Goal: Task Accomplishment & Management: Use online tool/utility

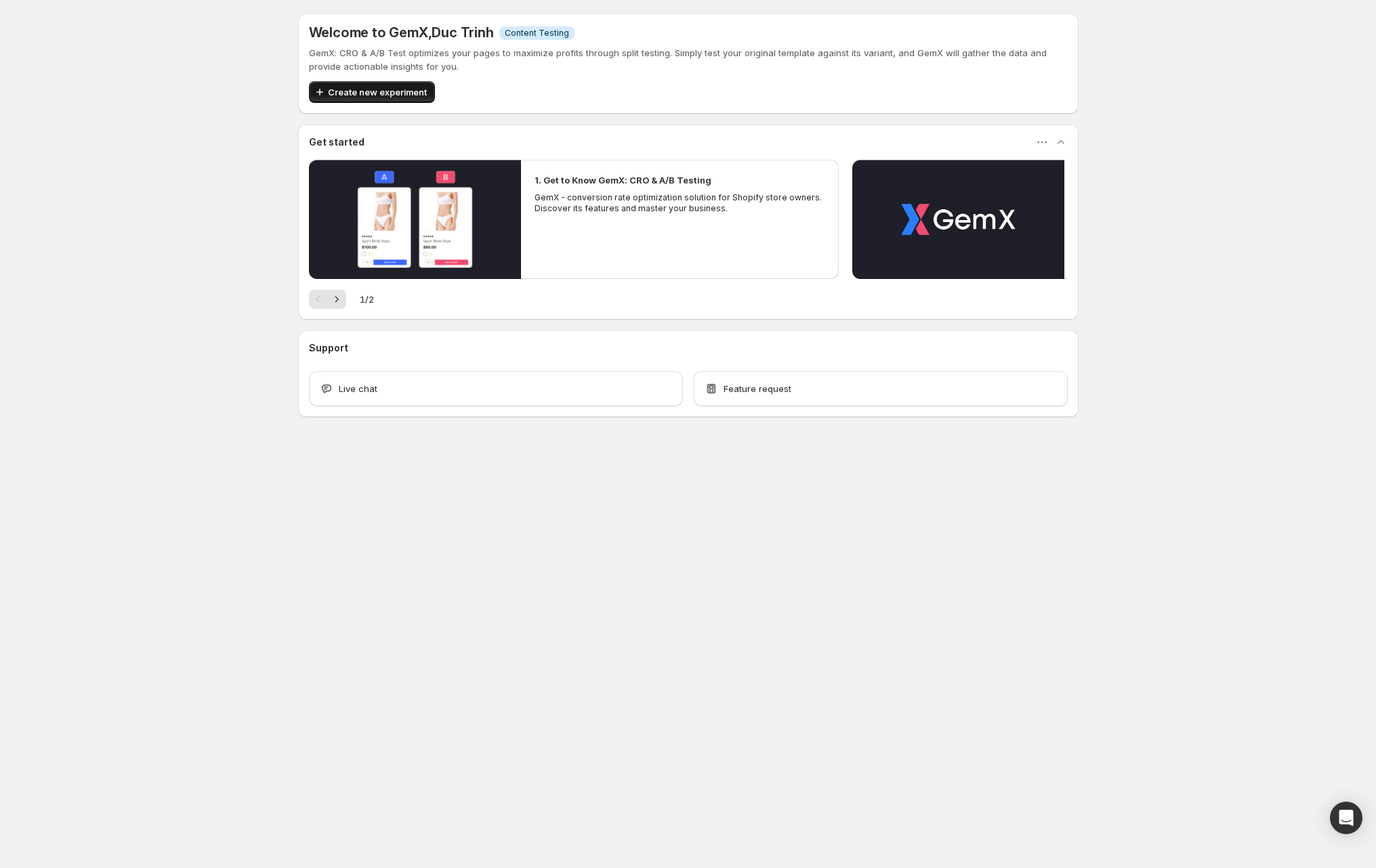
click at [371, 82] on button "Create new experiment" at bounding box center [371, 91] width 126 height 22
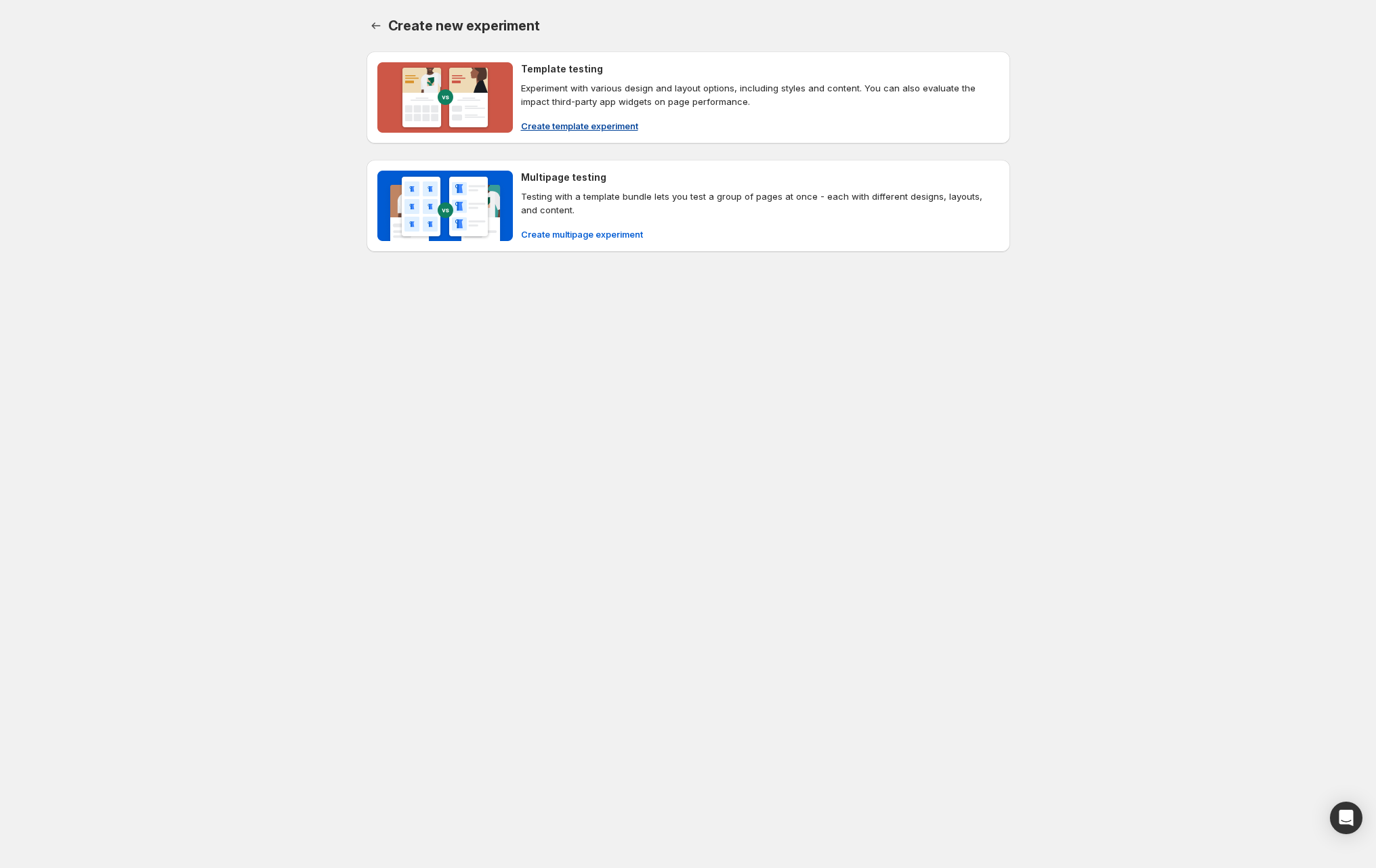
click at [636, 88] on p "Experiment with various design and layout options, including styles and content…" at bounding box center [760, 95] width 478 height 27
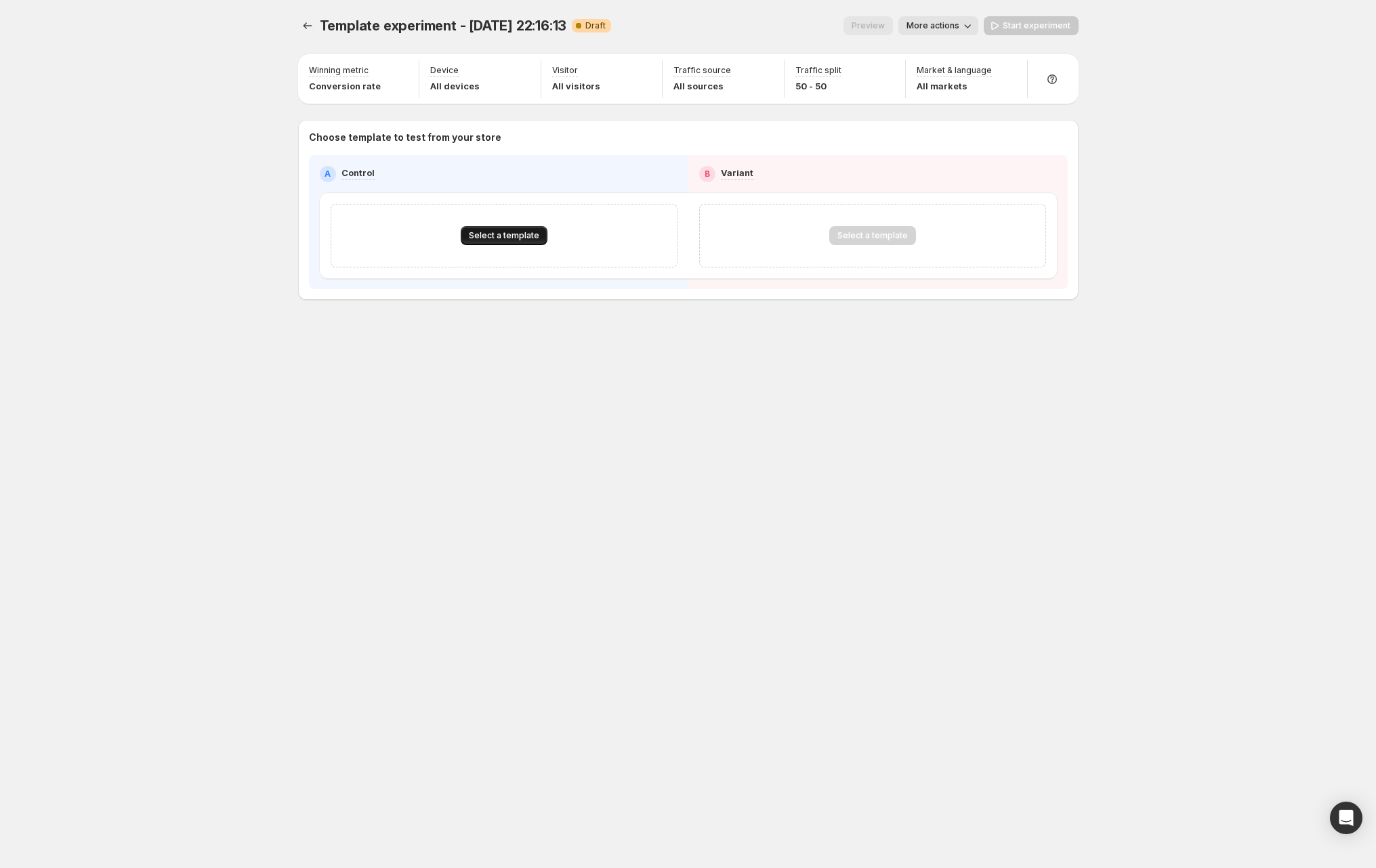
click at [509, 235] on span "Select a template" at bounding box center [504, 235] width 70 height 11
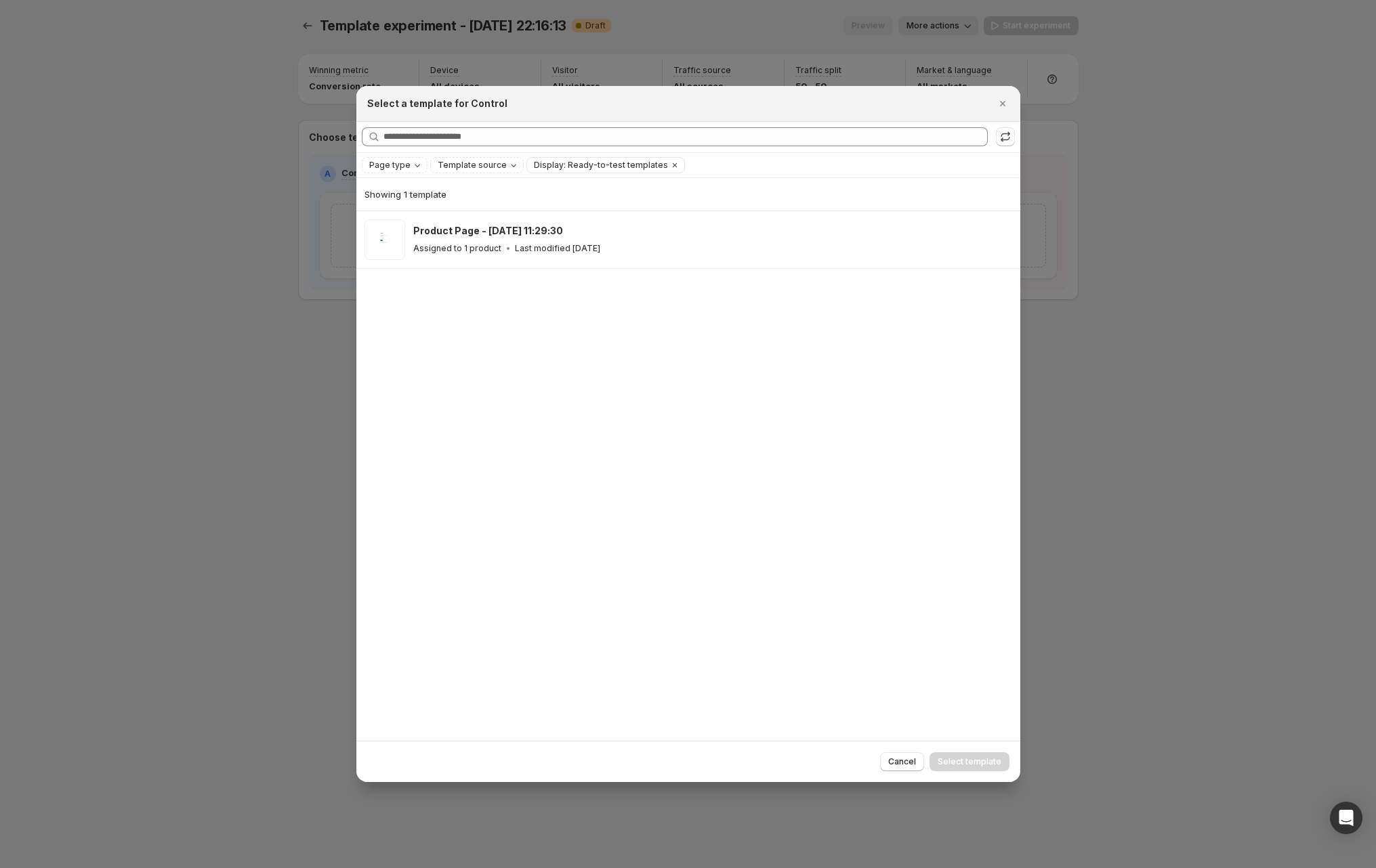
click at [940, 72] on div at bounding box center [688, 434] width 1376 height 868
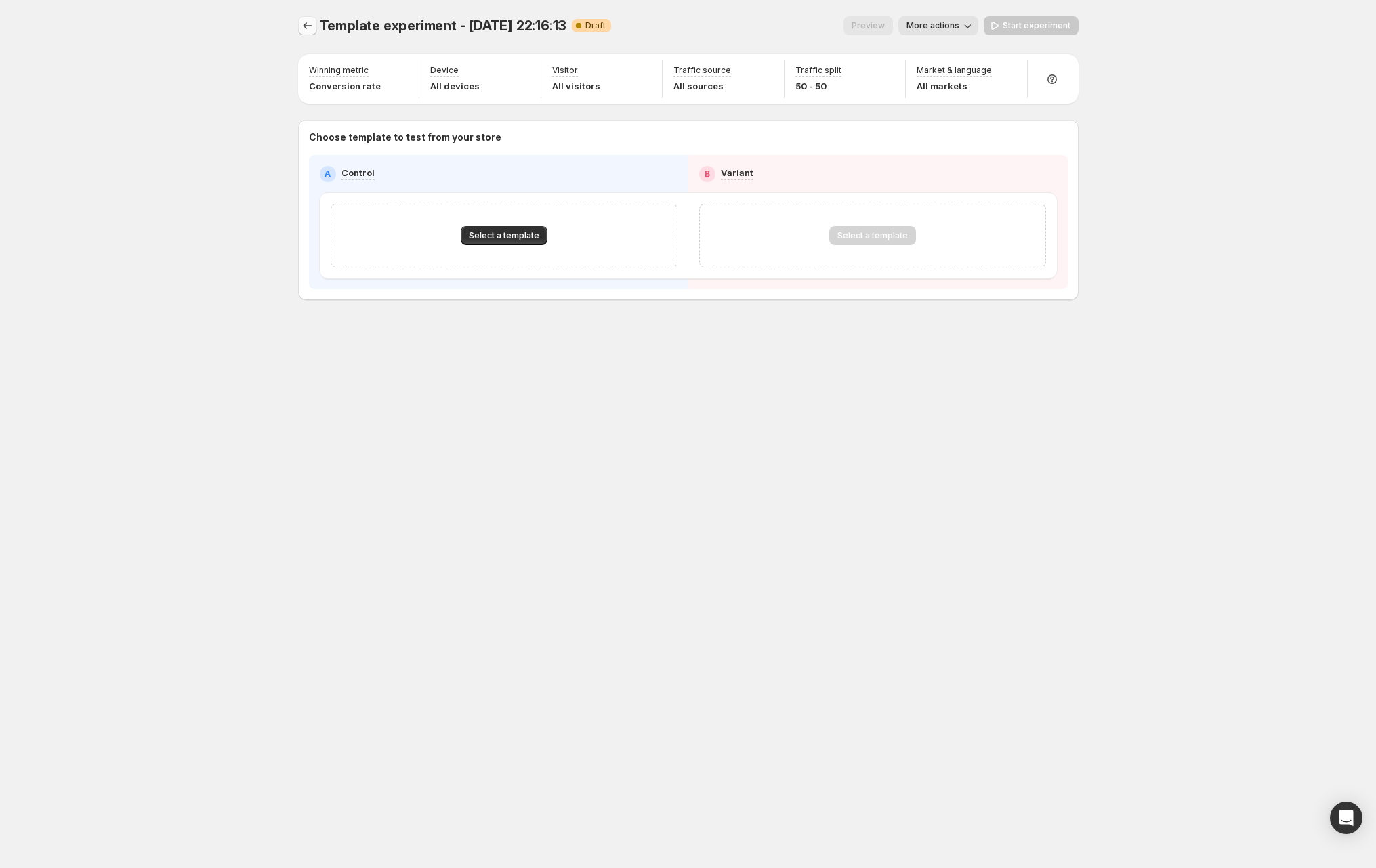
click at [306, 30] on icon "Experiments" at bounding box center [308, 26] width 14 height 14
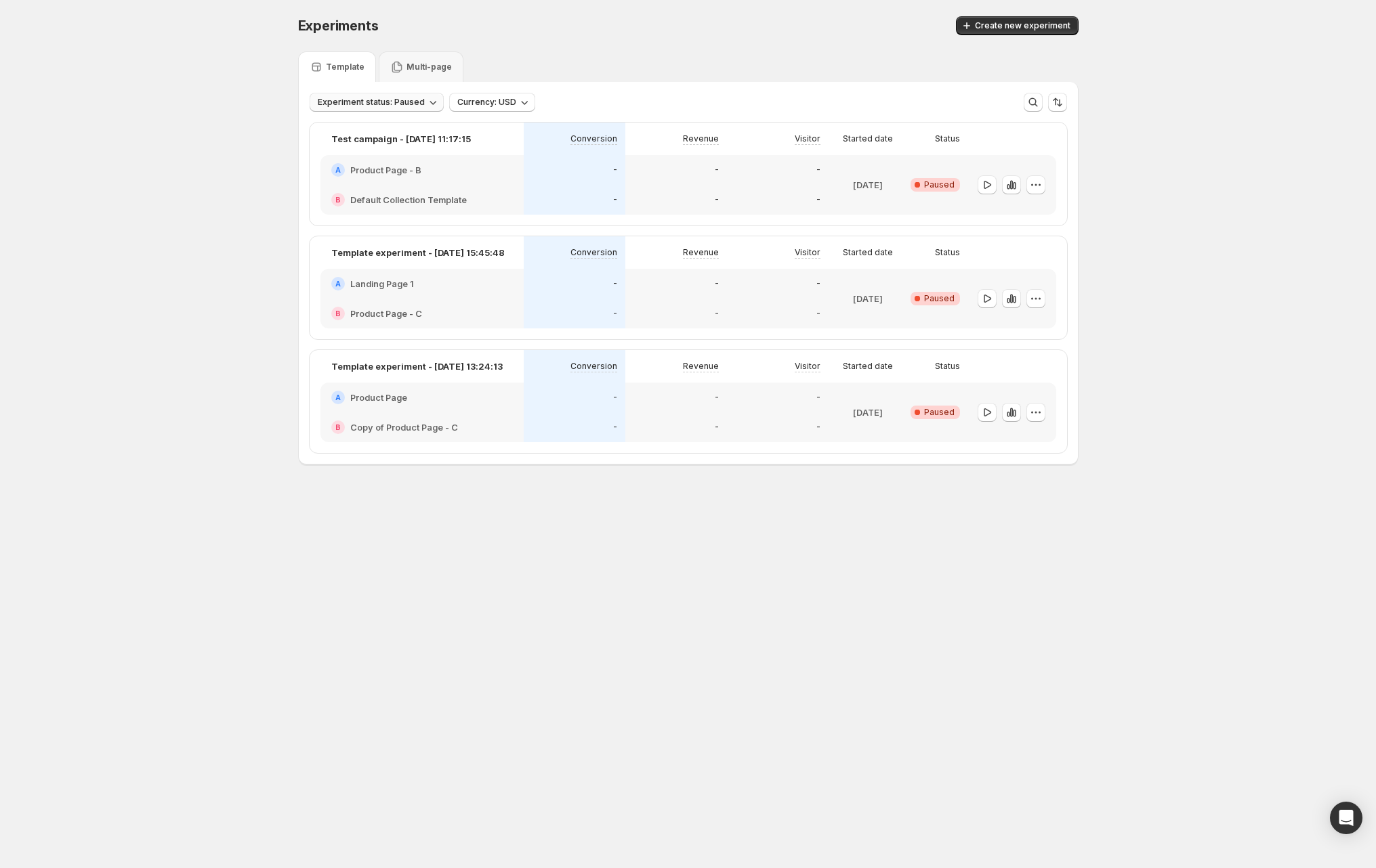
click at [412, 101] on span "Experiment status: Paused" at bounding box center [371, 102] width 107 height 11
click at [328, 215] on span "Clear" at bounding box center [326, 217] width 23 height 14
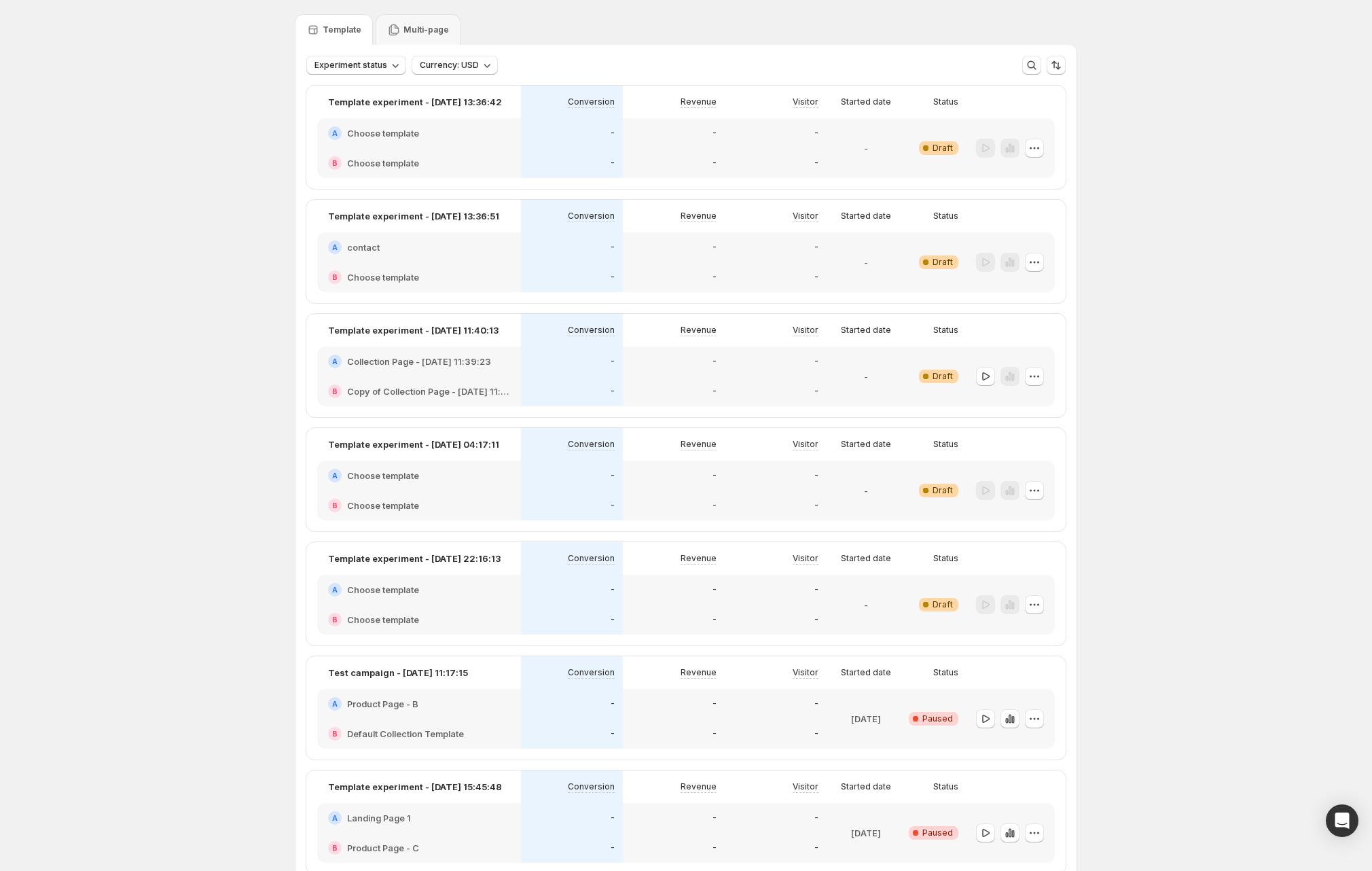
scroll to position [20, 0]
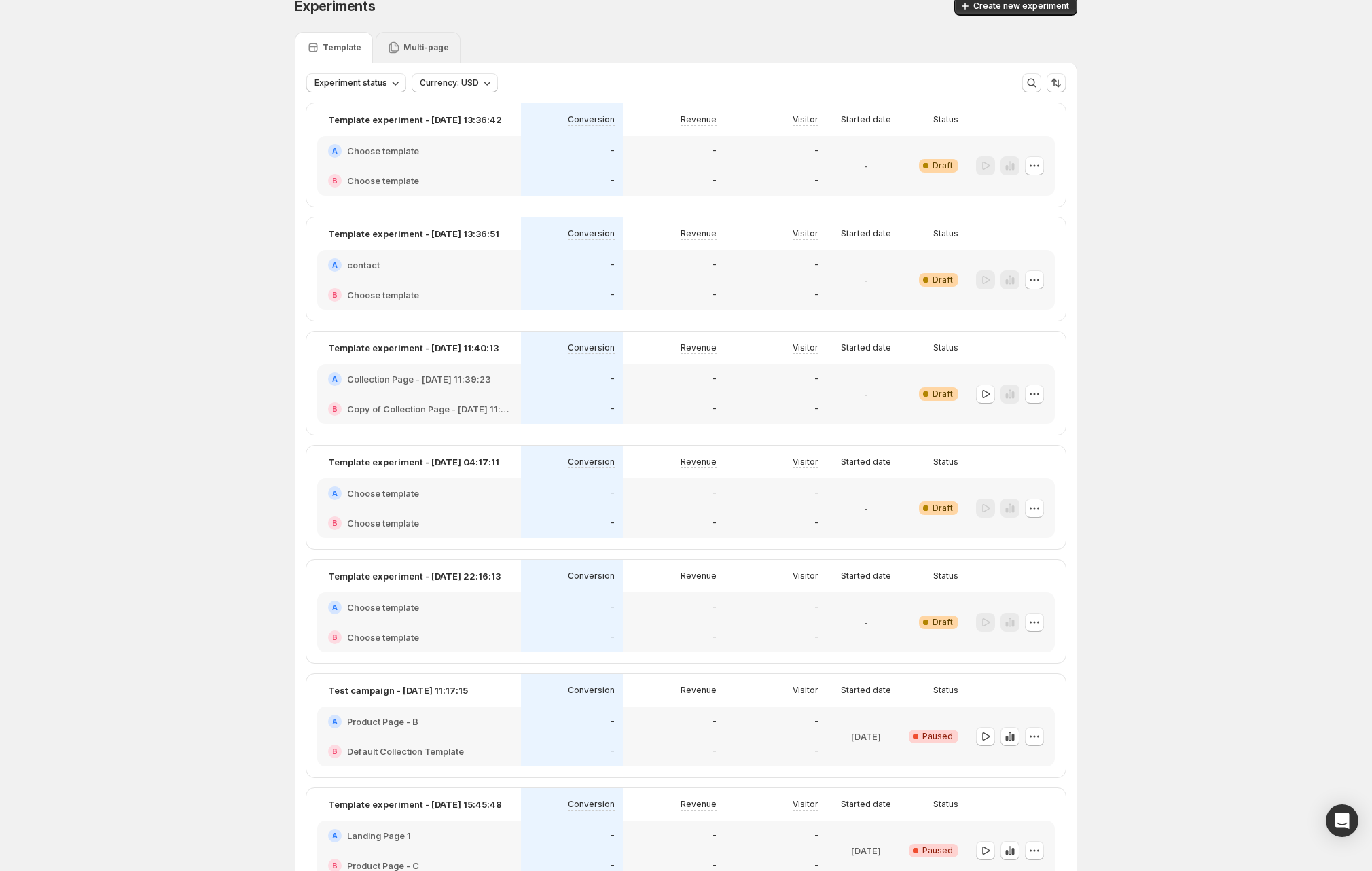
click at [432, 39] on div "Multi-page" at bounding box center [418, 47] width 85 height 30
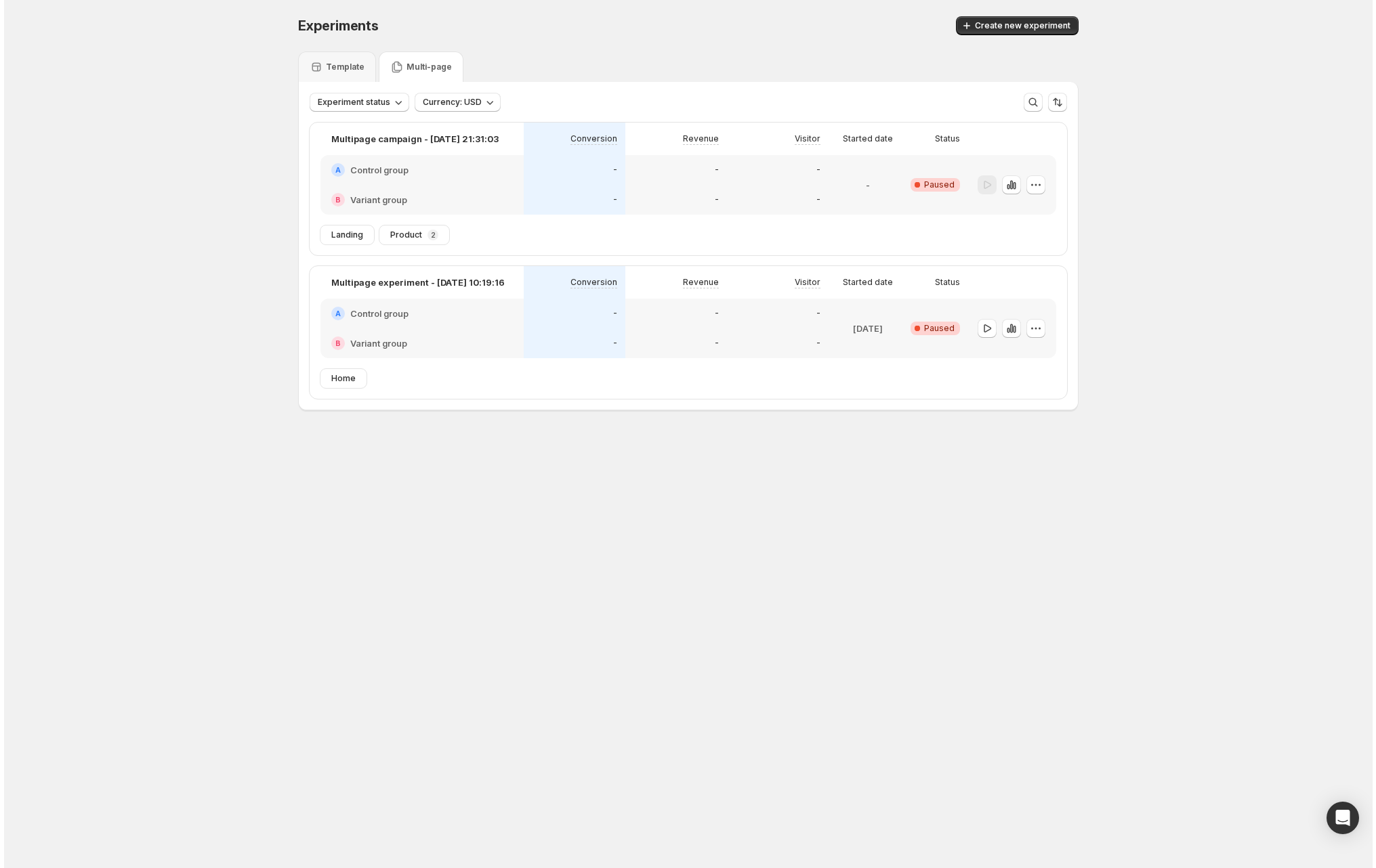
scroll to position [0, 0]
click at [1040, 326] on icon "button" at bounding box center [1036, 328] width 14 height 14
click at [1036, 426] on span "Delete" at bounding box center [1025, 425] width 27 height 11
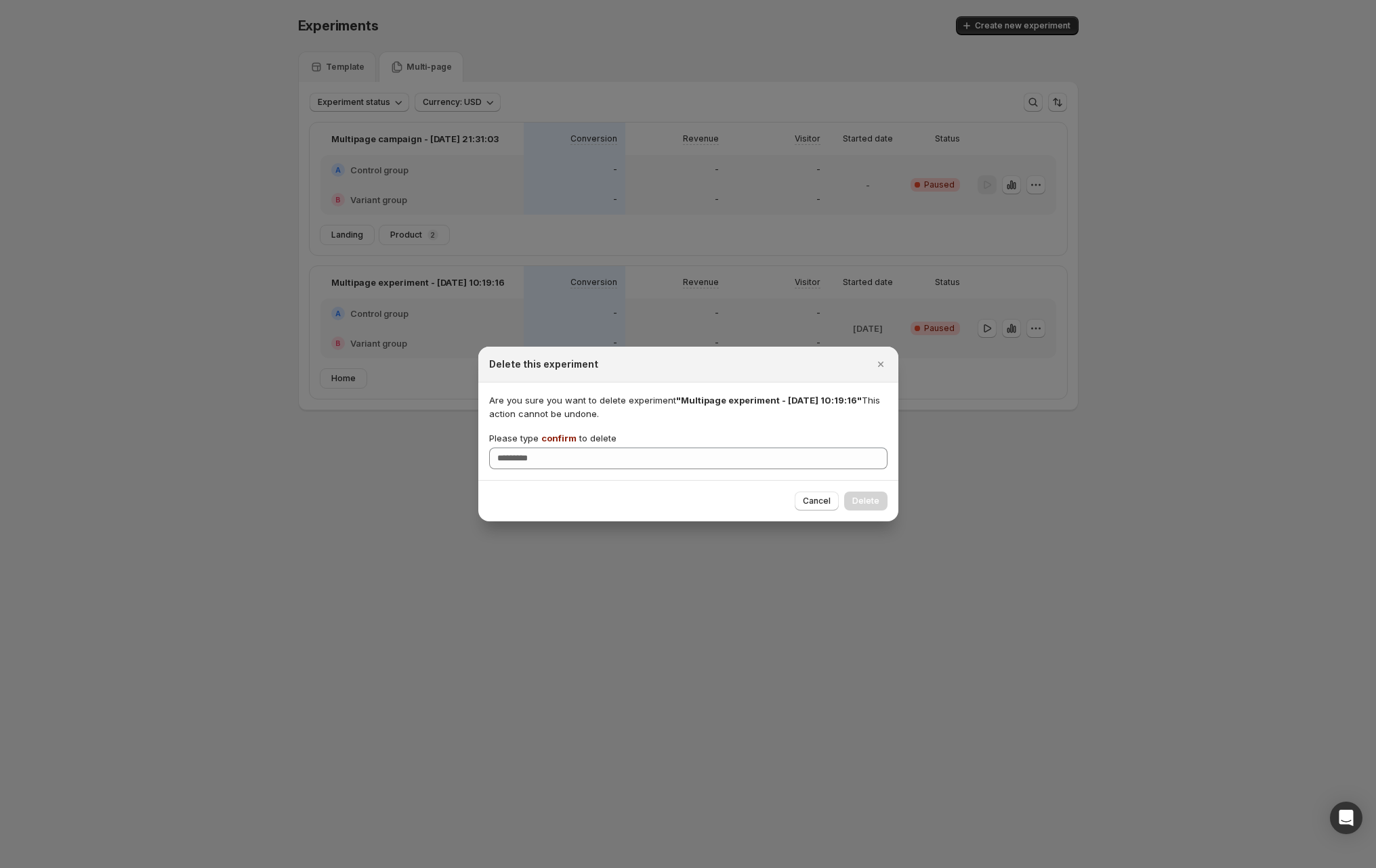
click at [558, 440] on span "confirm" at bounding box center [559, 438] width 36 height 11
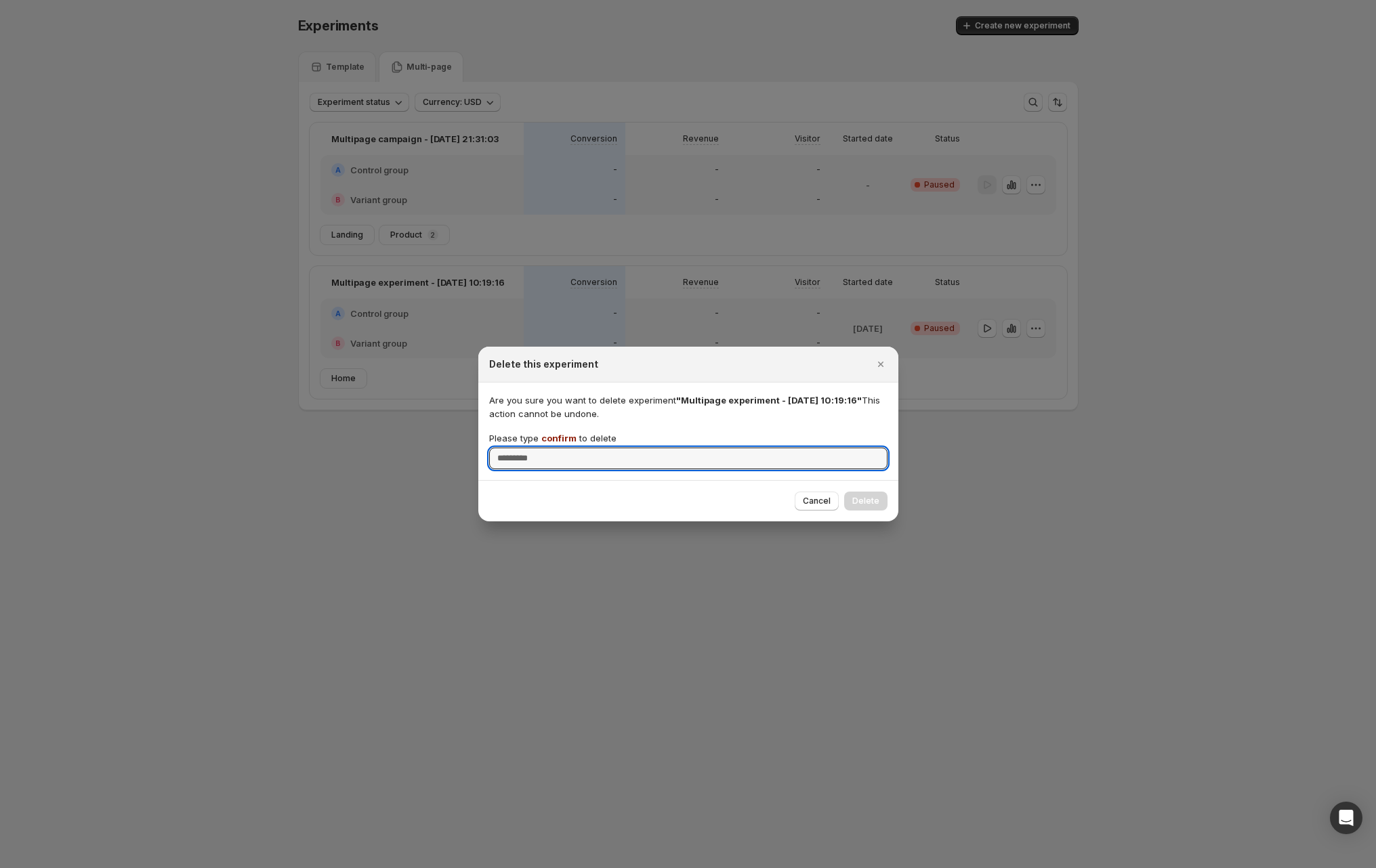
click at [558, 448] on input "Please type confirm to delete" at bounding box center [688, 458] width 399 height 22
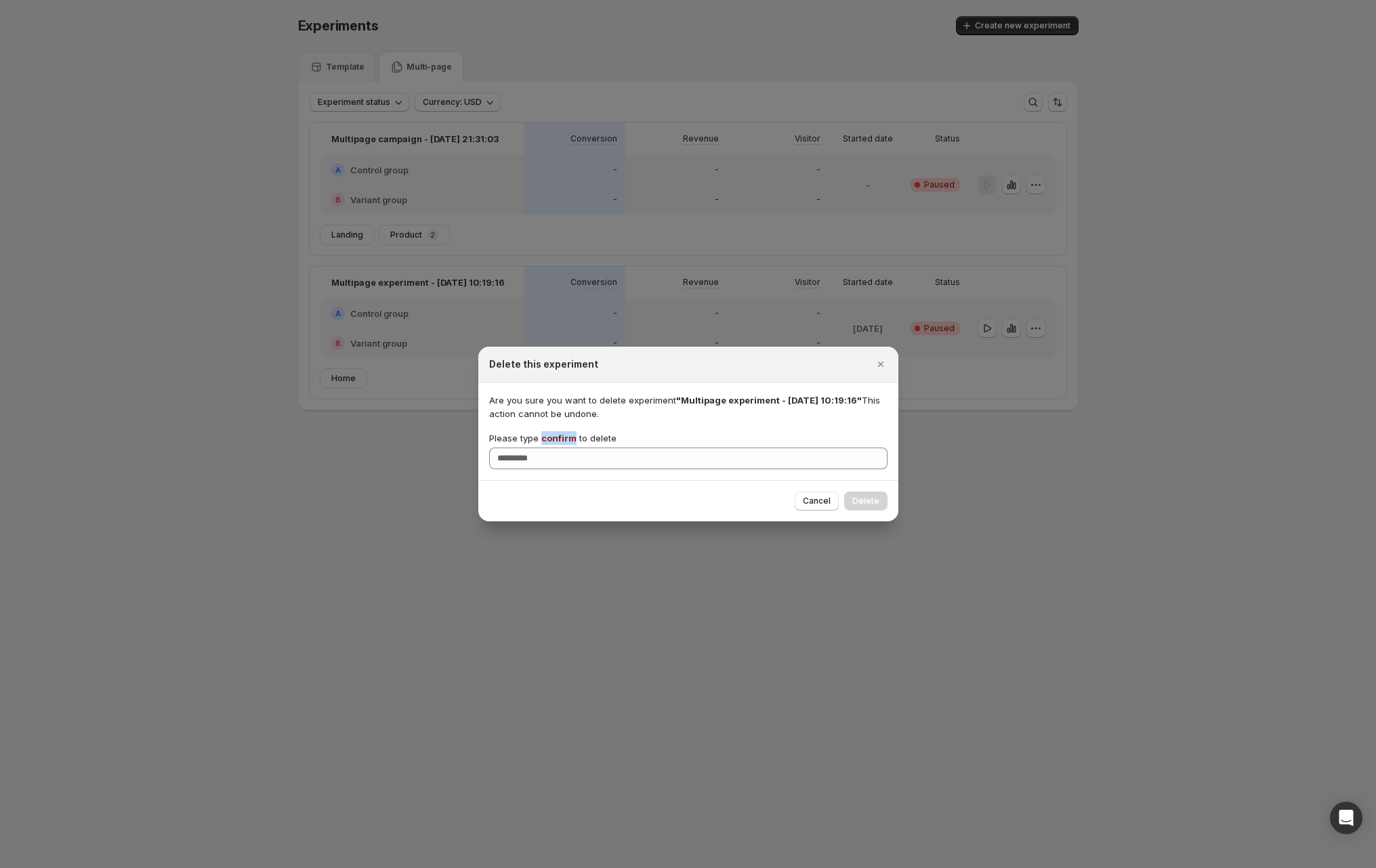
click at [558, 440] on span "confirm" at bounding box center [559, 438] width 36 height 11
click at [558, 448] on input "Please type confirm to delete" at bounding box center [688, 458] width 399 height 22
copy span "confirm"
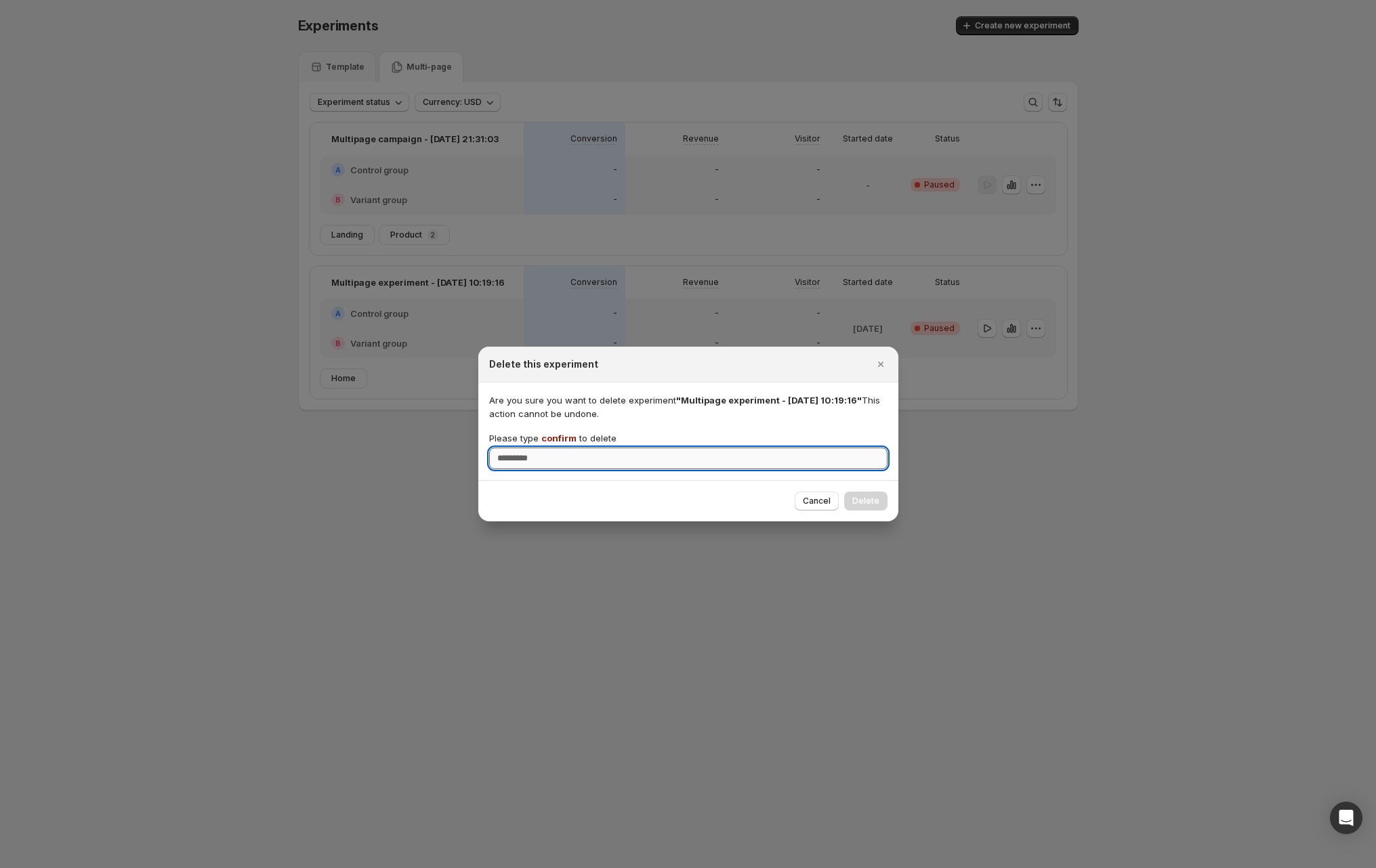
click at [594, 463] on input "Please type confirm to delete" at bounding box center [688, 458] width 399 height 22
paste input "*******"
type input "*******"
drag, startPoint x: 859, startPoint y: 501, endPoint x: 856, endPoint y: 479, distance: 22.2
click at [859, 501] on span "Delete" at bounding box center [866, 501] width 27 height 11
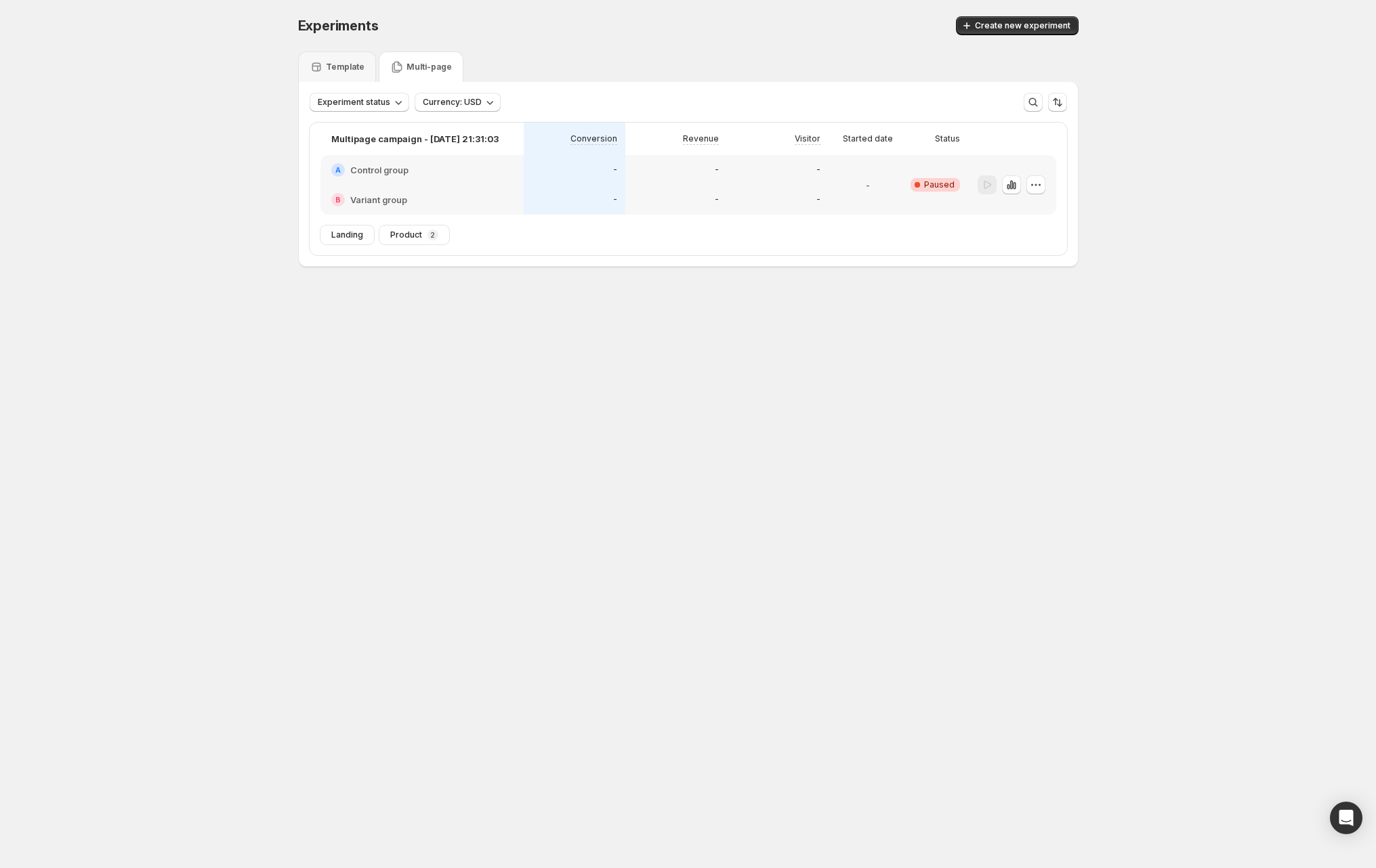
click at [983, 90] on div "Experiment status Currency: USD More views More views Create new view" at bounding box center [688, 96] width 779 height 29
click at [1002, 29] on span "Create new experiment" at bounding box center [1023, 26] width 95 height 11
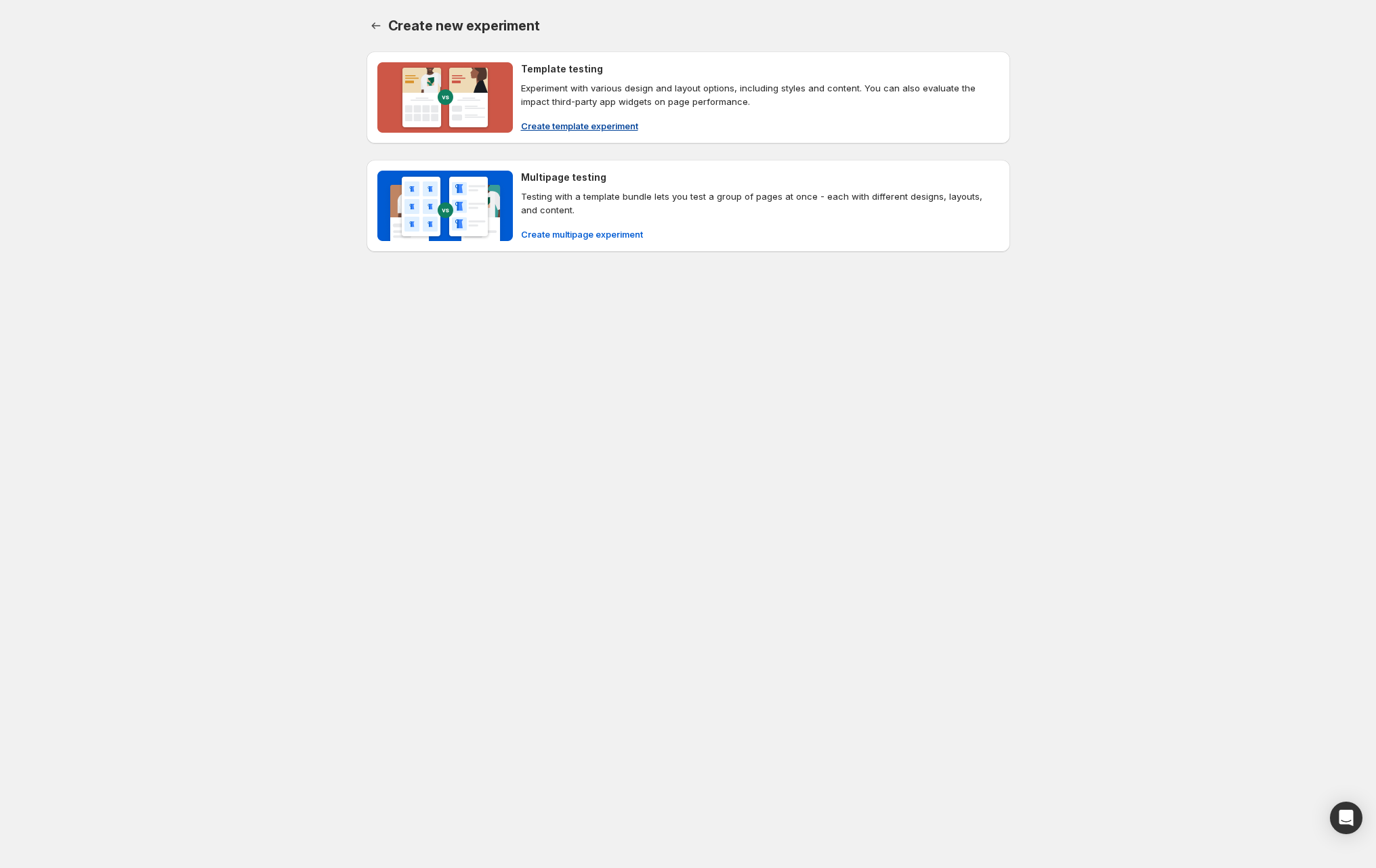
click at [630, 79] on div "Template testing Experiment with various design and layout options, including s…" at bounding box center [760, 85] width 478 height 46
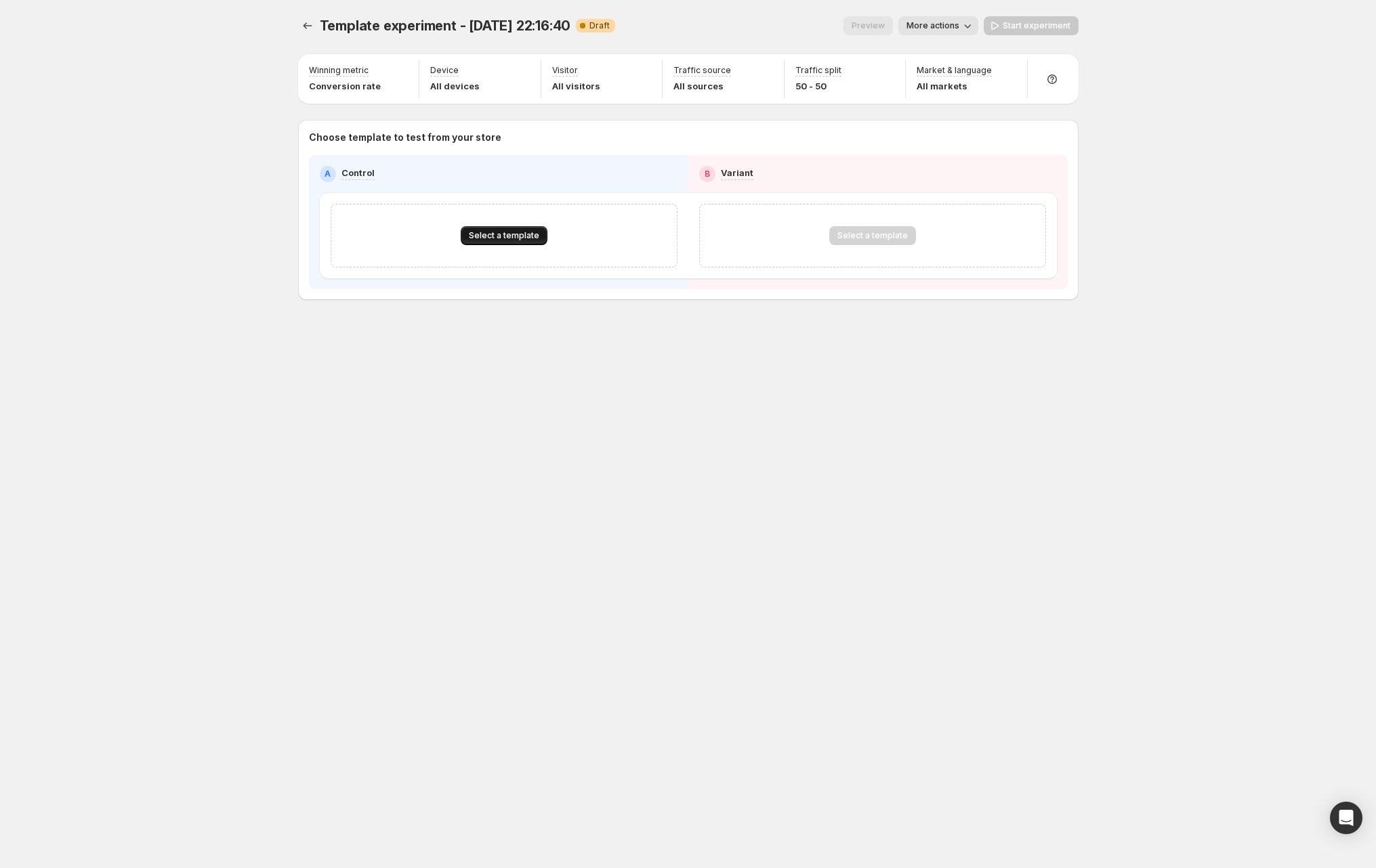
click at [509, 228] on button "Select a template" at bounding box center [504, 235] width 87 height 19
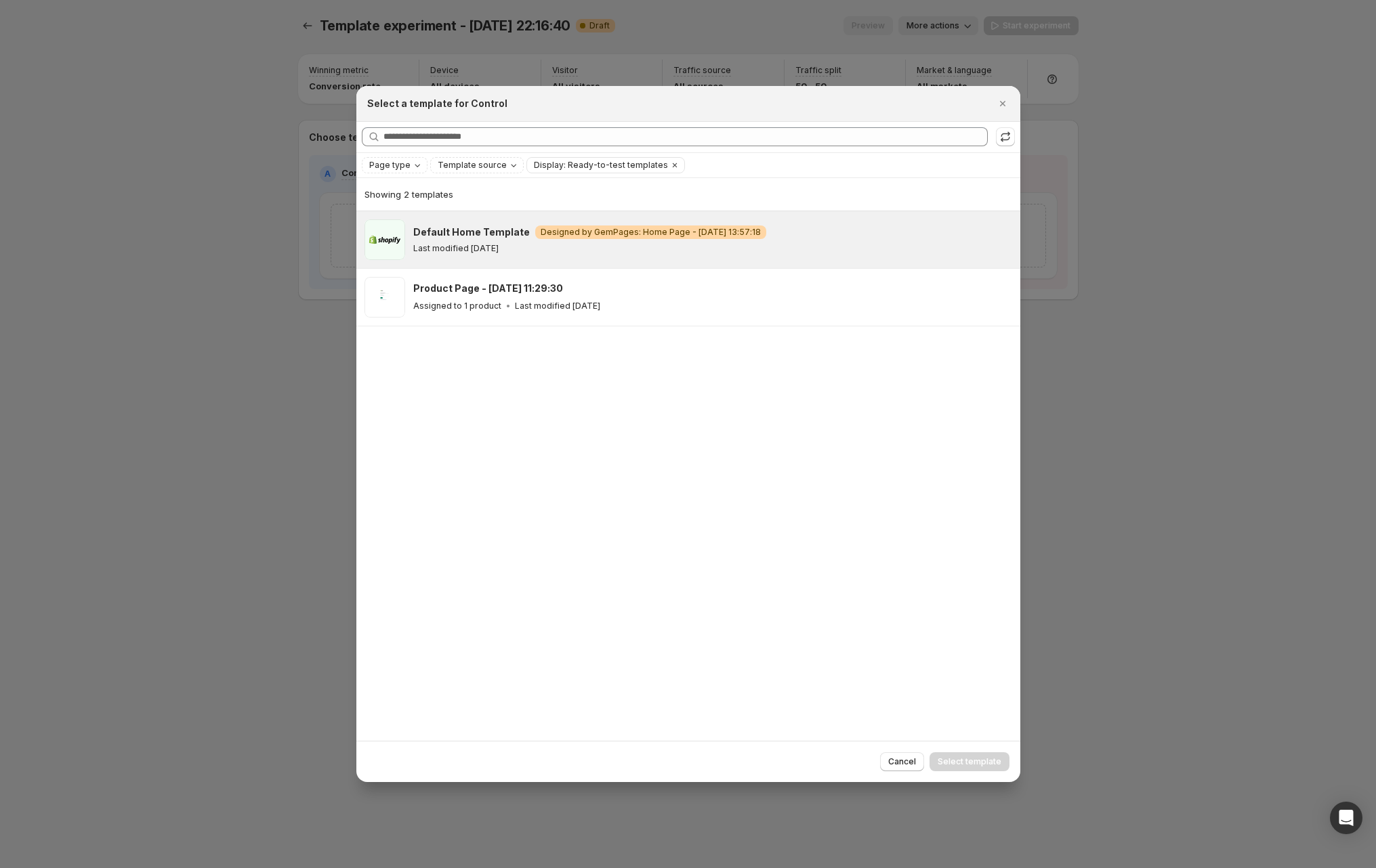
click at [451, 248] on p "Last modified [DATE]" at bounding box center [455, 248] width 85 height 11
click at [974, 758] on span "Select template" at bounding box center [969, 761] width 64 height 11
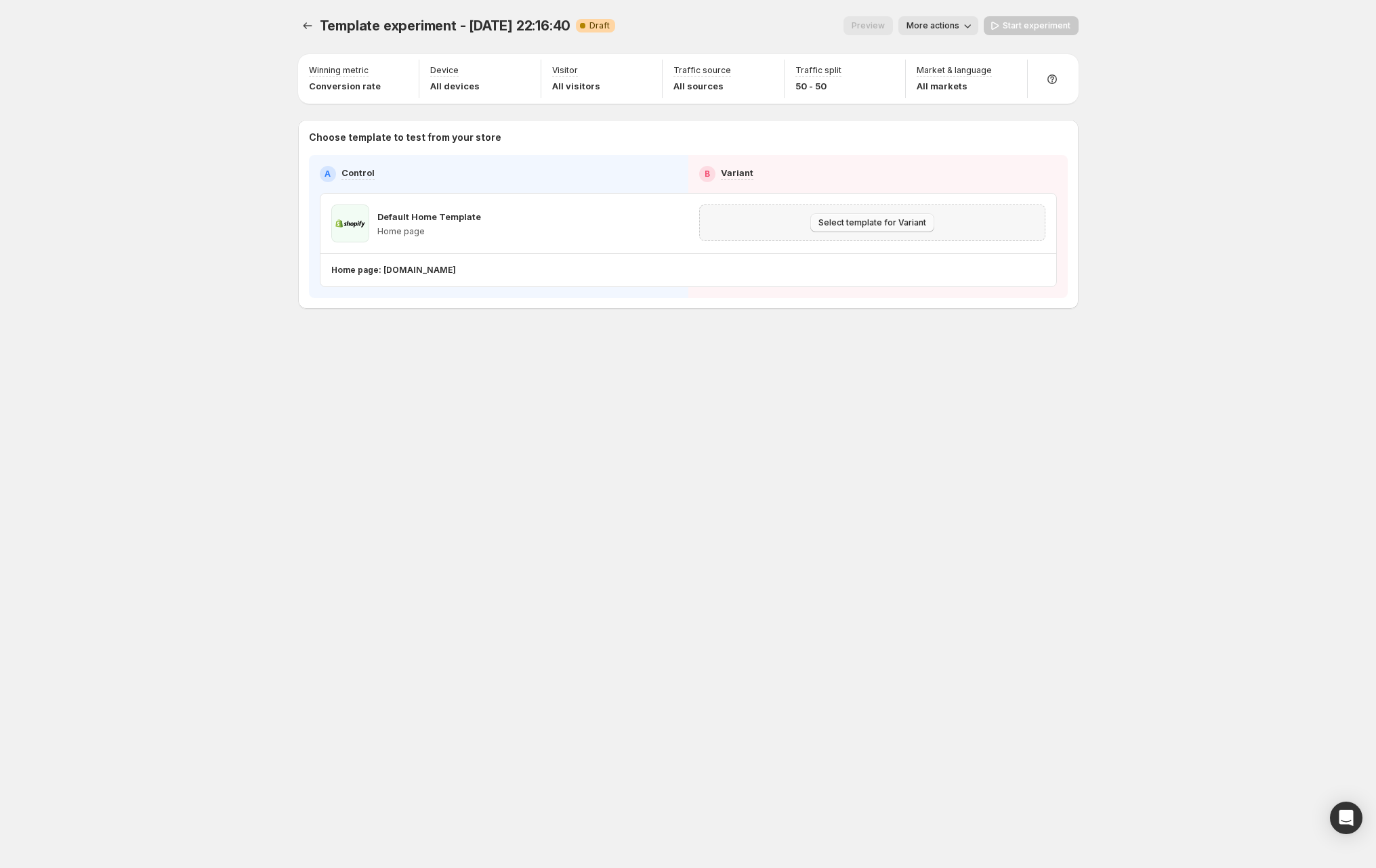
click at [867, 227] on span "Select template for Variant" at bounding box center [872, 222] width 107 height 11
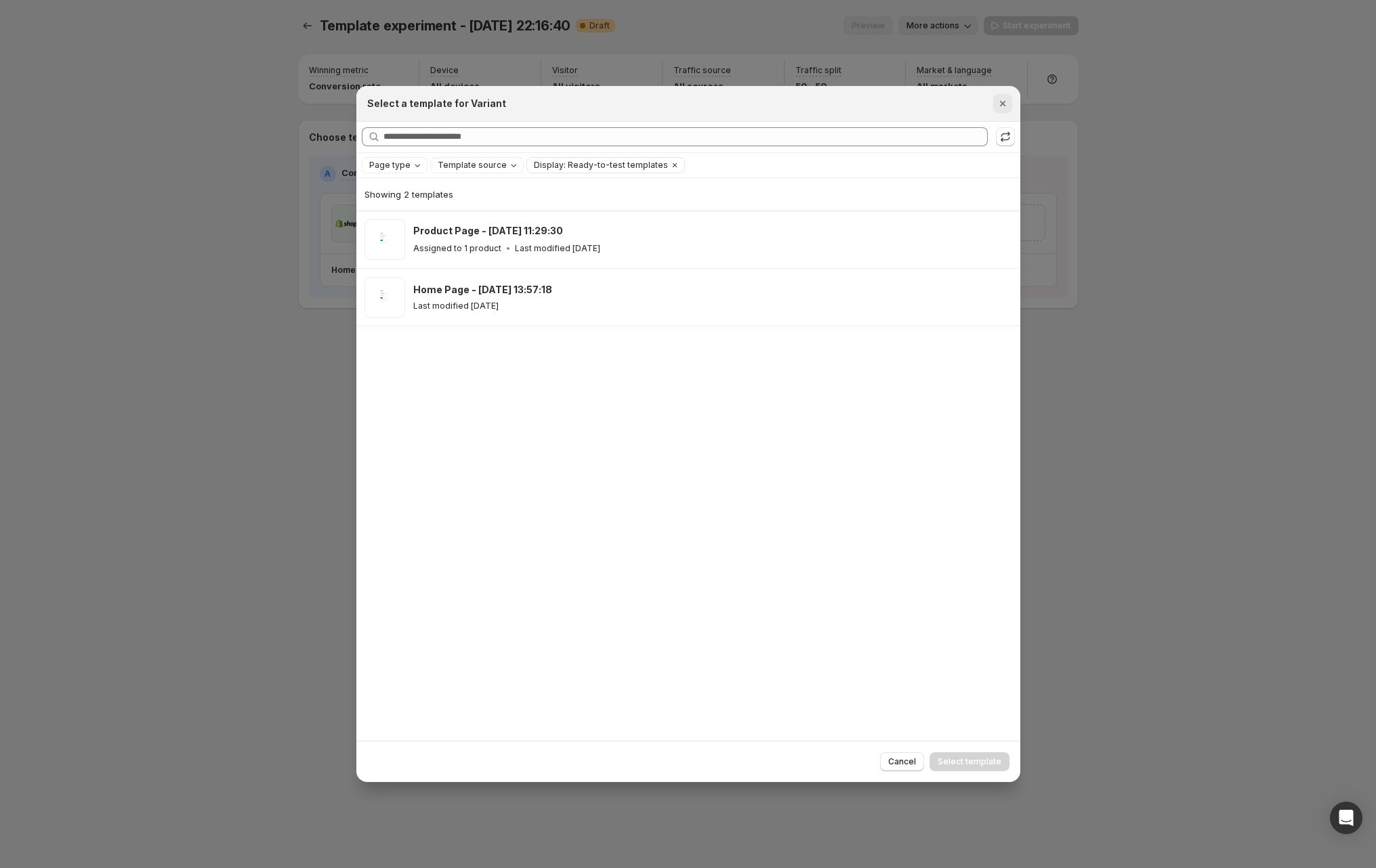
click at [1008, 98] on button "Close" at bounding box center [1002, 103] width 19 height 19
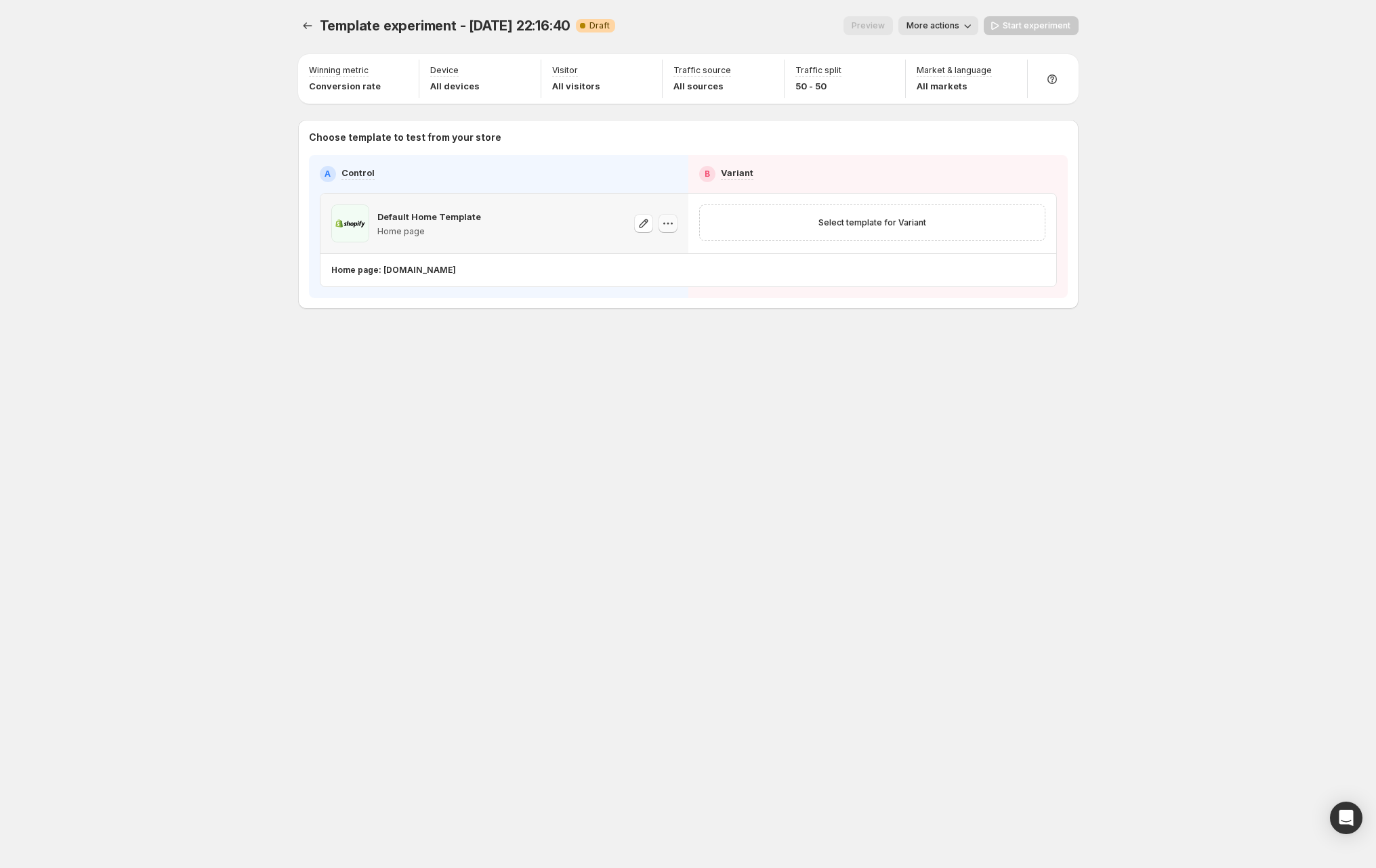
click at [670, 225] on icon "button" at bounding box center [668, 224] width 14 height 14
click at [688, 256] on span "Change template" at bounding box center [668, 252] width 73 height 11
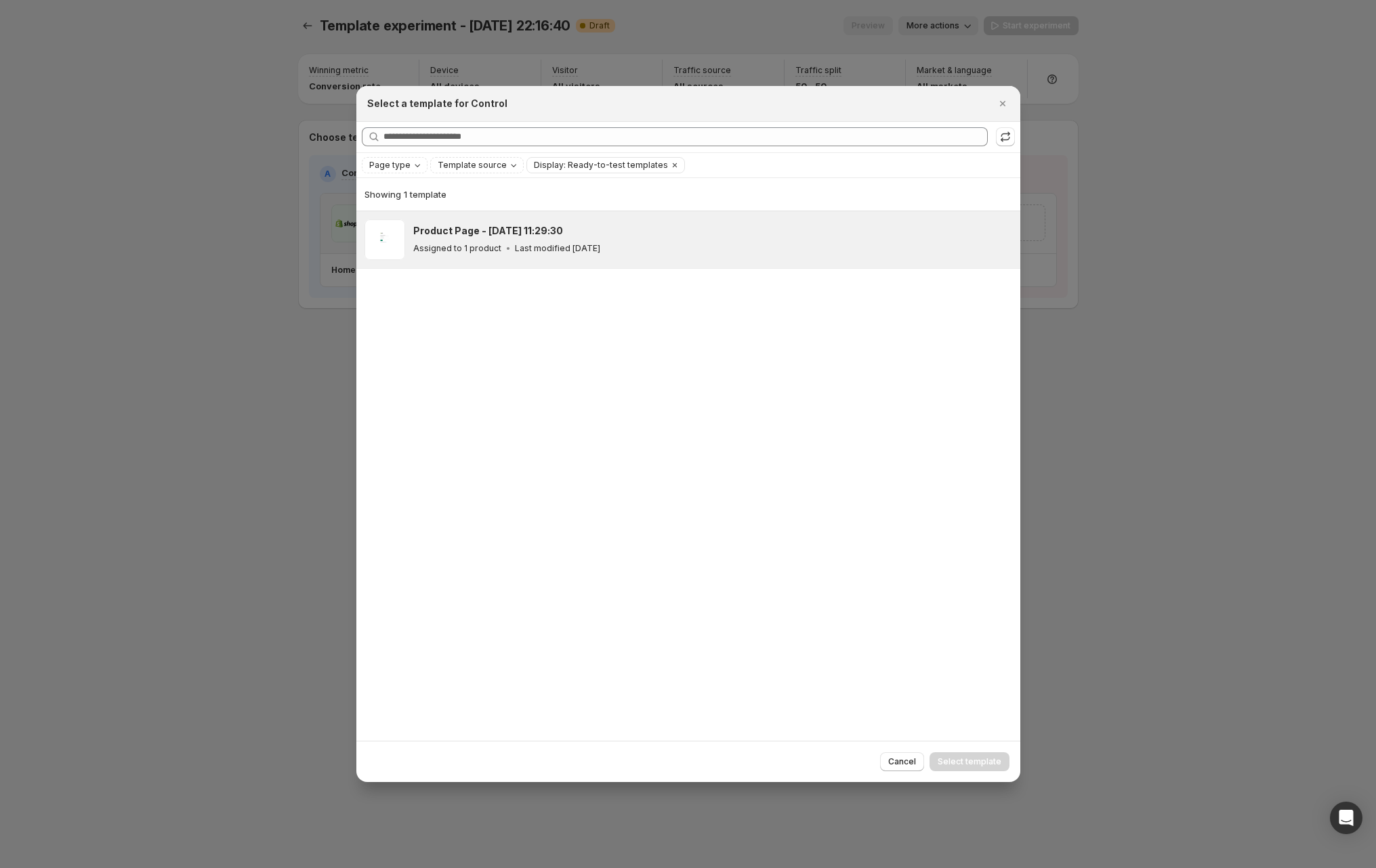
click at [510, 243] on div "Assigned to 1 product Last modified 24 days ago" at bounding box center [710, 249] width 595 height 14
click at [671, 200] on div "Showing 1 template" at bounding box center [688, 194] width 648 height 14
click at [669, 163] on icon "Clear" at bounding box center [675, 165] width 11 height 11
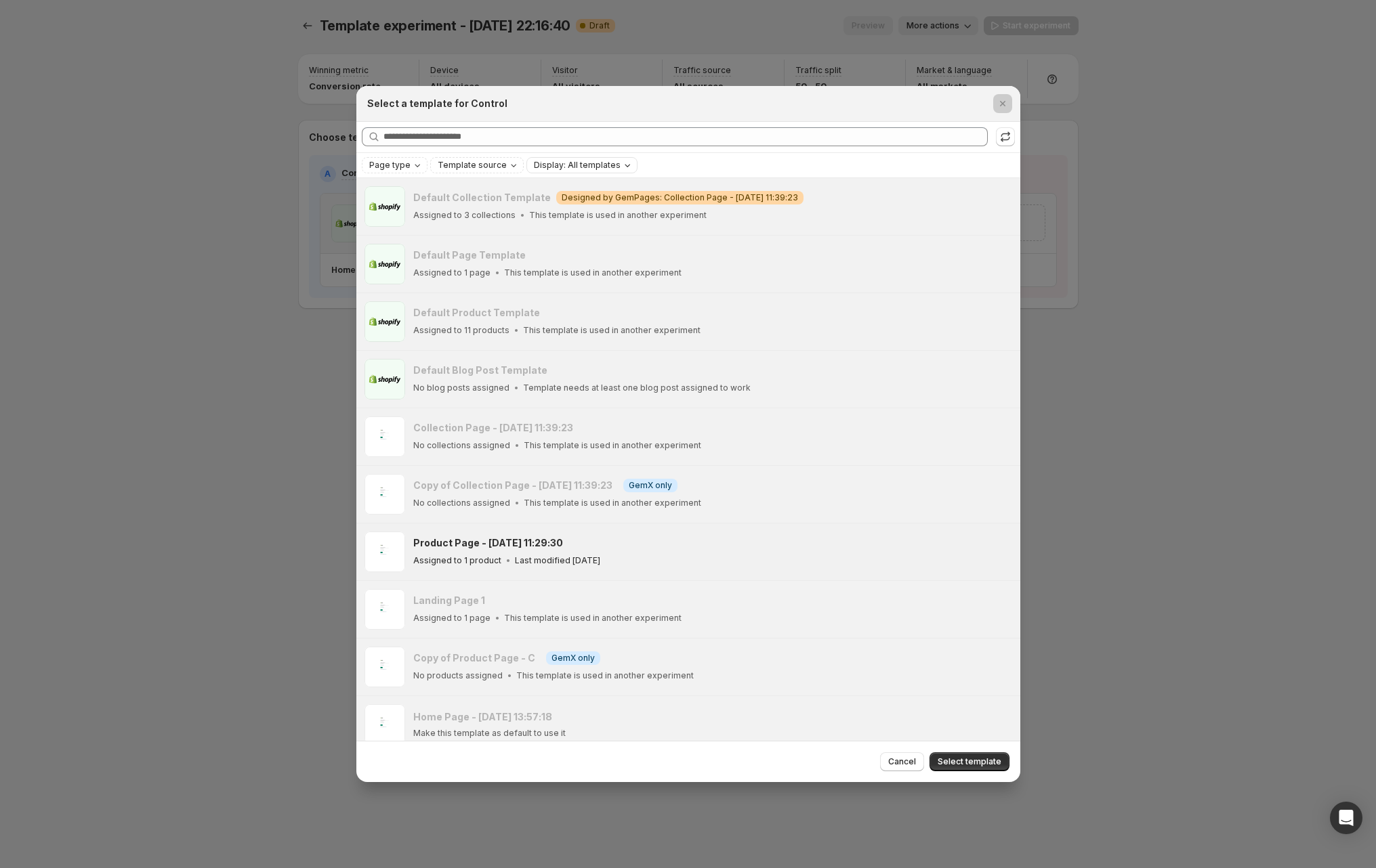
click at [984, 36] on div at bounding box center [688, 434] width 1376 height 868
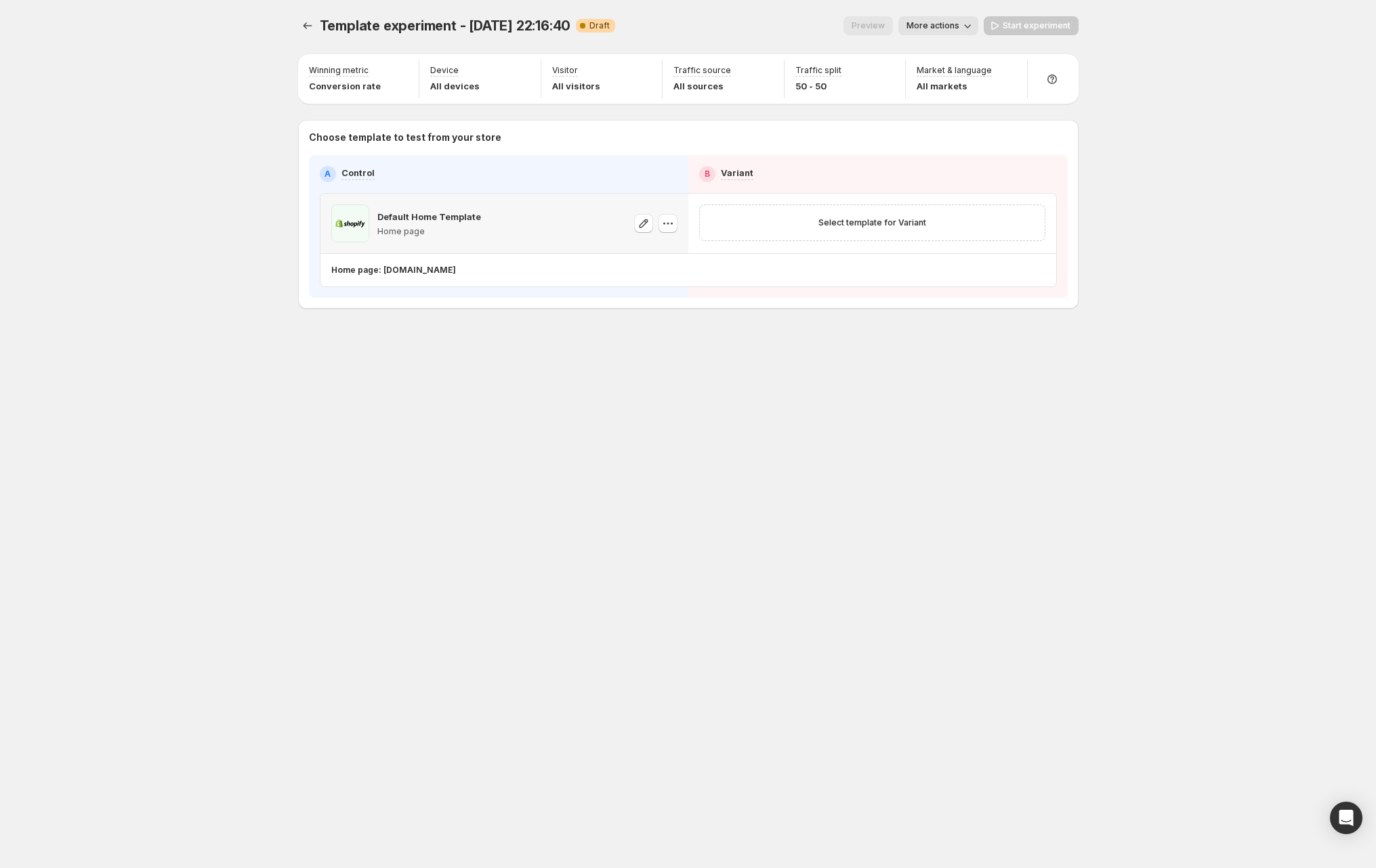
click at [232, 227] on div "Template experiment - Sep 14, 22:16:40. This page is ready Template experiment …" at bounding box center [688, 434] width 1376 height 868
click at [668, 225] on icon "button" at bounding box center [668, 224] width 14 height 14
click at [138, 257] on div "Template experiment - Sep 14, 22:16:40. This page is ready Template experiment …" at bounding box center [688, 434] width 1376 height 868
click at [671, 225] on icon "button" at bounding box center [668, 224] width 14 height 14
click at [675, 249] on span "Change template" at bounding box center [668, 252] width 73 height 11
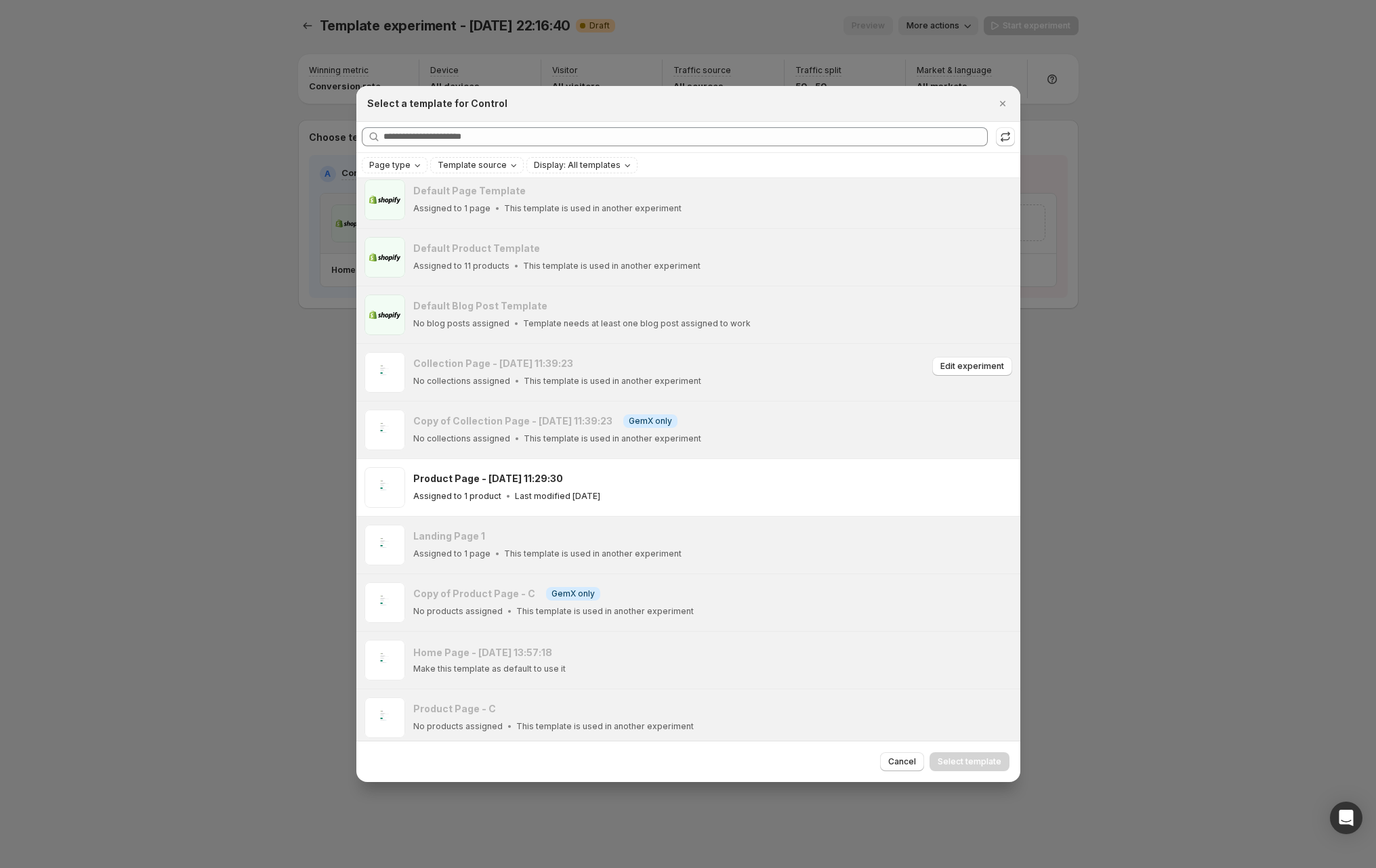
scroll to position [73, 0]
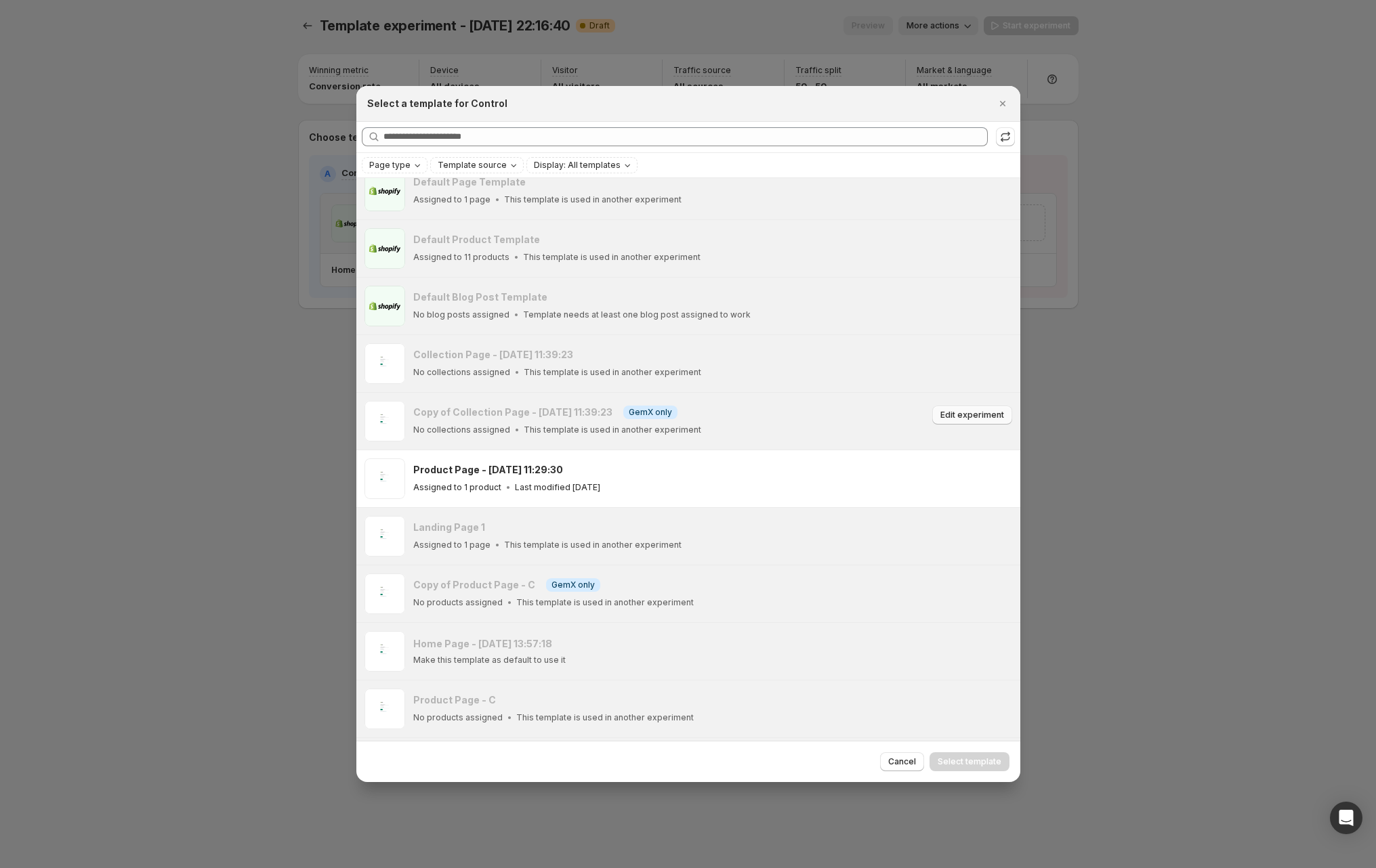
click at [947, 411] on span "Edit experiment" at bounding box center [972, 415] width 64 height 11
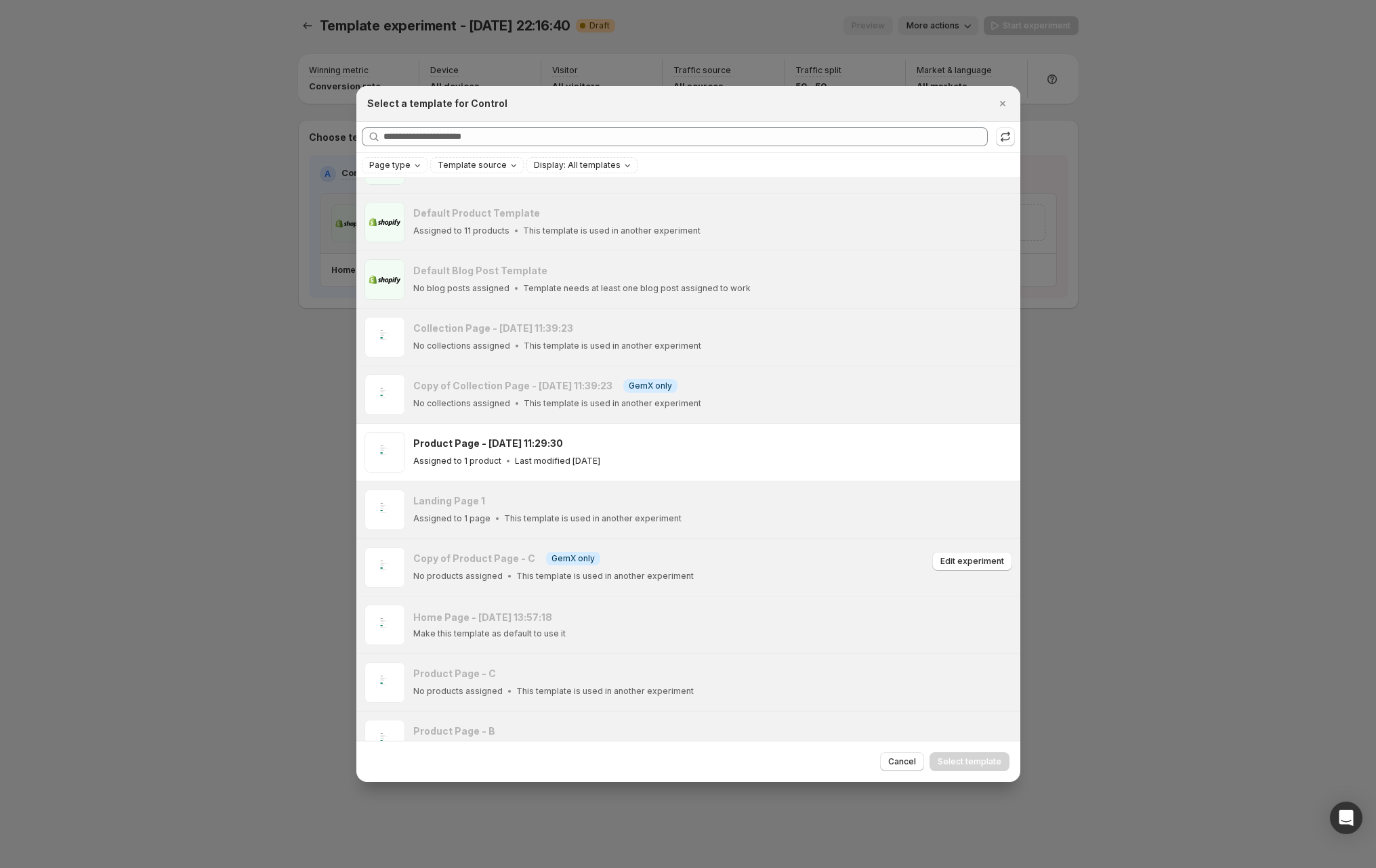
scroll to position [108, 0]
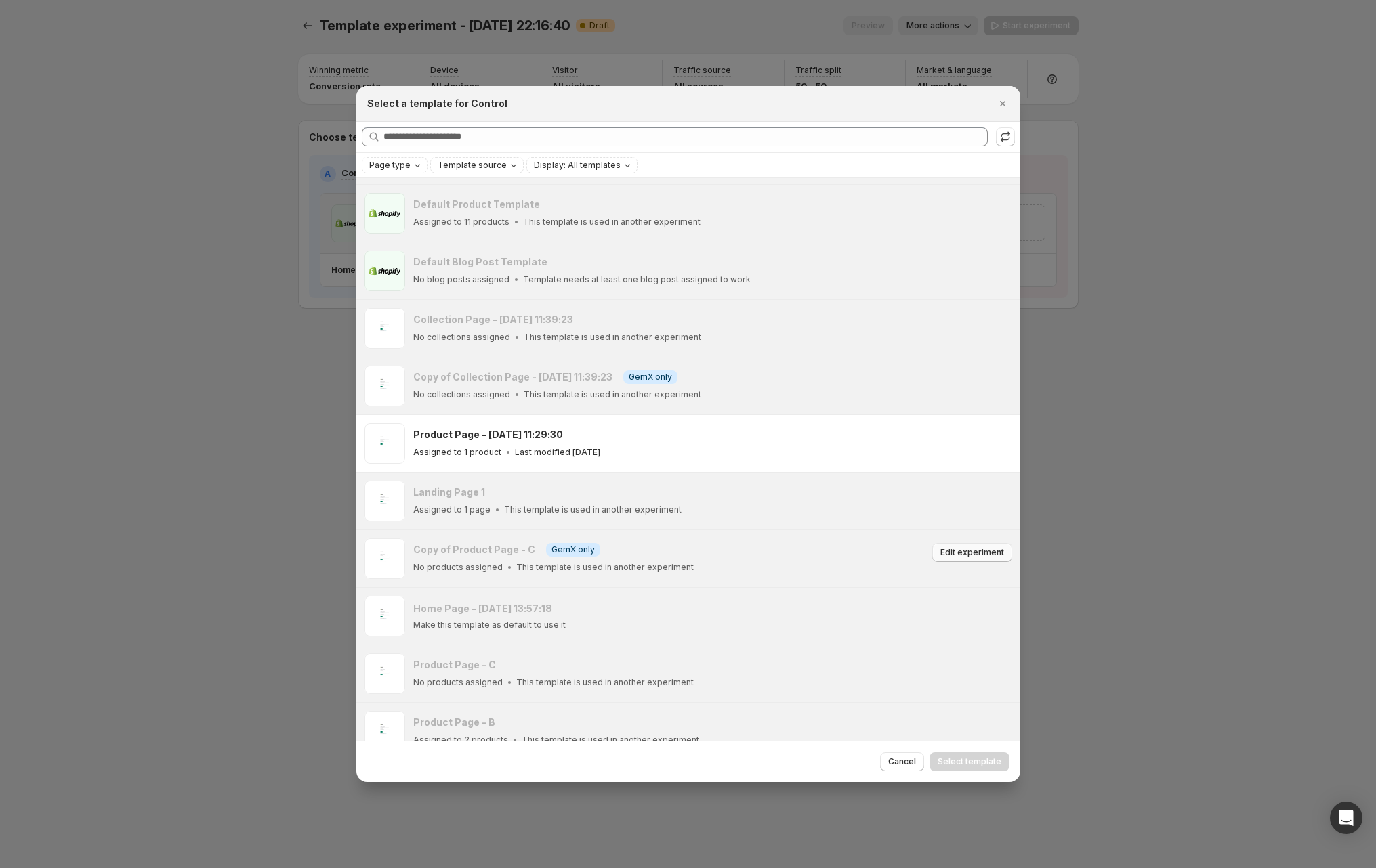
click at [954, 551] on span "Edit experiment" at bounding box center [972, 553] width 64 height 11
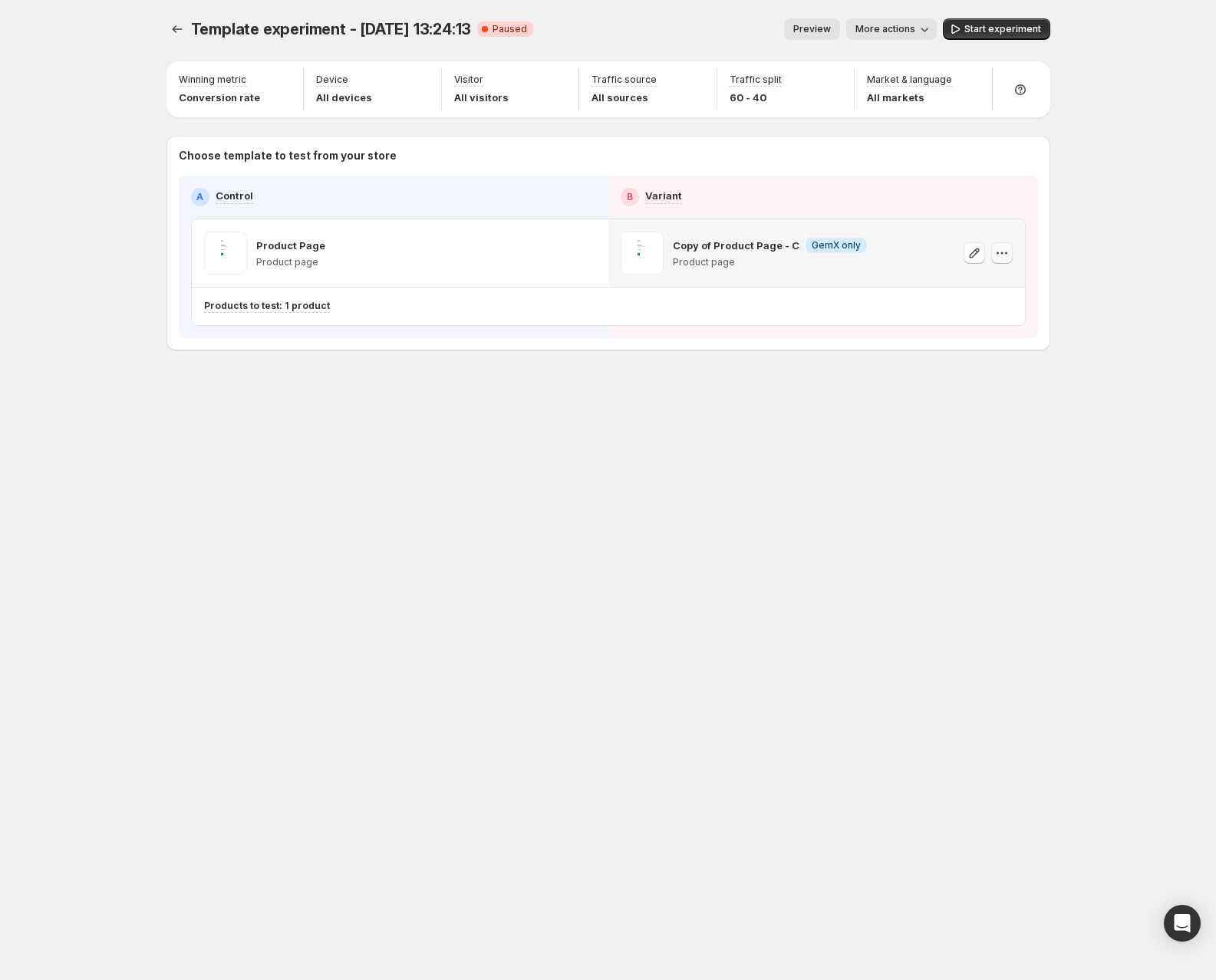
click at [1007, 249] on icon "button" at bounding box center [1003, 254] width 15 height 15
click at [567, 248] on button "button" at bounding box center [557, 253] width 21 height 21
drag, startPoint x: 586, startPoint y: 253, endPoint x: 585, endPoint y: 261, distance: 8.1
click at [586, 254] on icon "button" at bounding box center [585, 254] width 15 height 15
click at [590, 278] on span "Change template" at bounding box center [602, 285] width 116 height 15
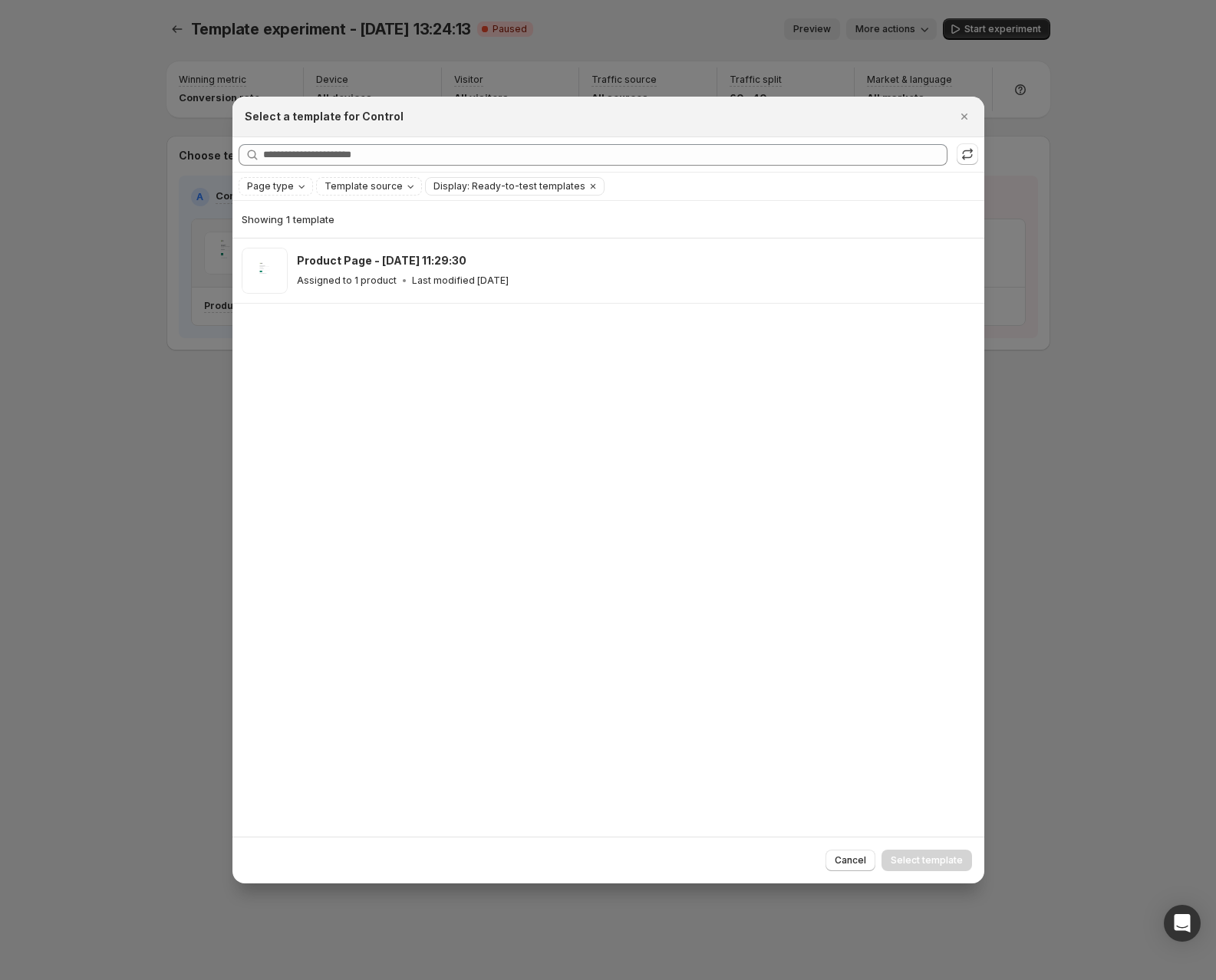
drag, startPoint x: 641, startPoint y: 377, endPoint x: 840, endPoint y: 330, distance: 204.5
click at [642, 376] on div "Showing 1 template Product Page - Aug 22, 11:29:30 Assigned to 1 product Last m…" at bounding box center [608, 518] width 752 height 635
click at [963, 111] on icon "Close" at bounding box center [965, 117] width 15 height 15
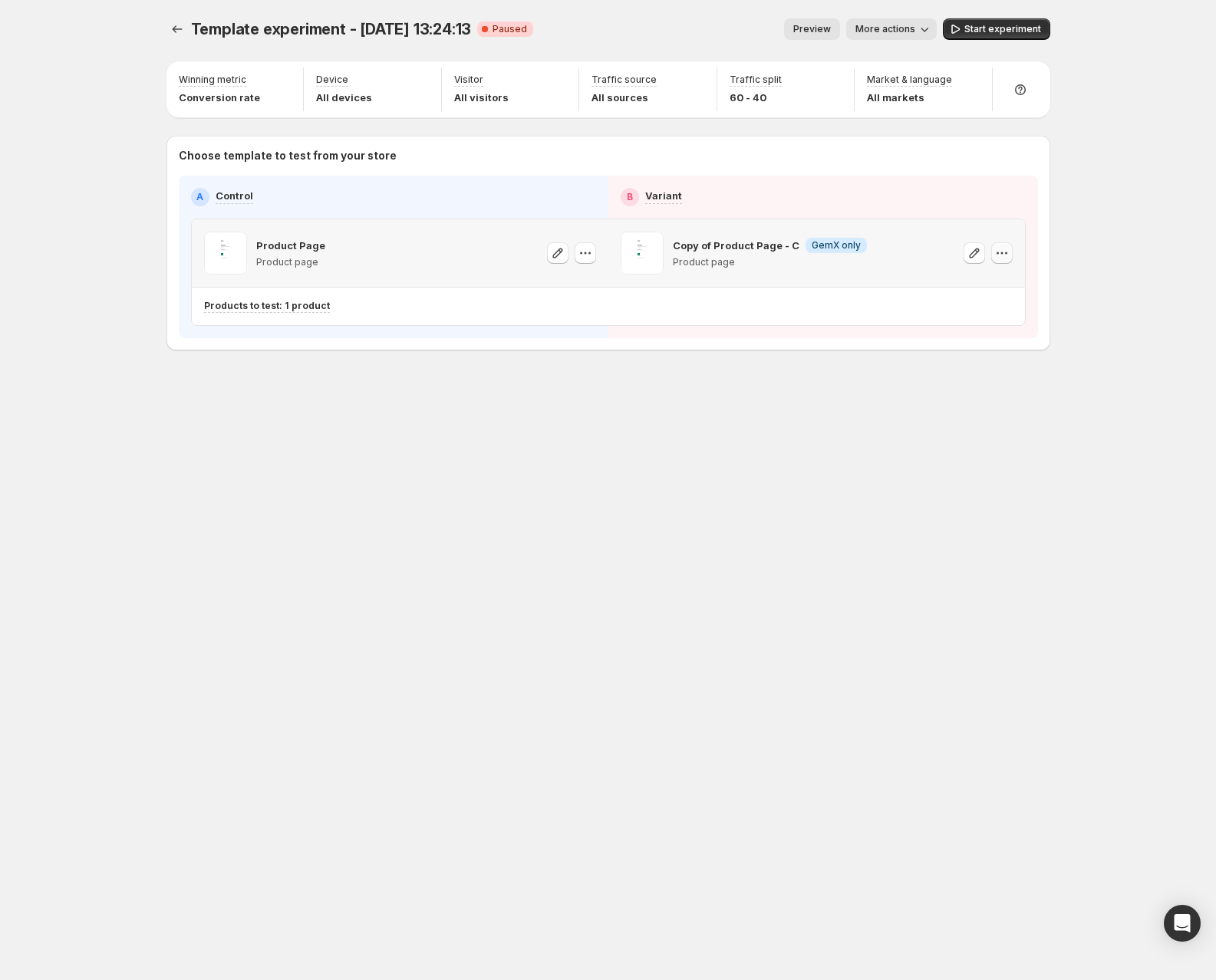
click at [1000, 251] on icon "button" at bounding box center [1003, 254] width 15 height 15
click at [988, 356] on span "Remove template" at bounding box center [1015, 350] width 104 height 15
click at [171, 23] on icon "Experiments" at bounding box center [177, 29] width 15 height 15
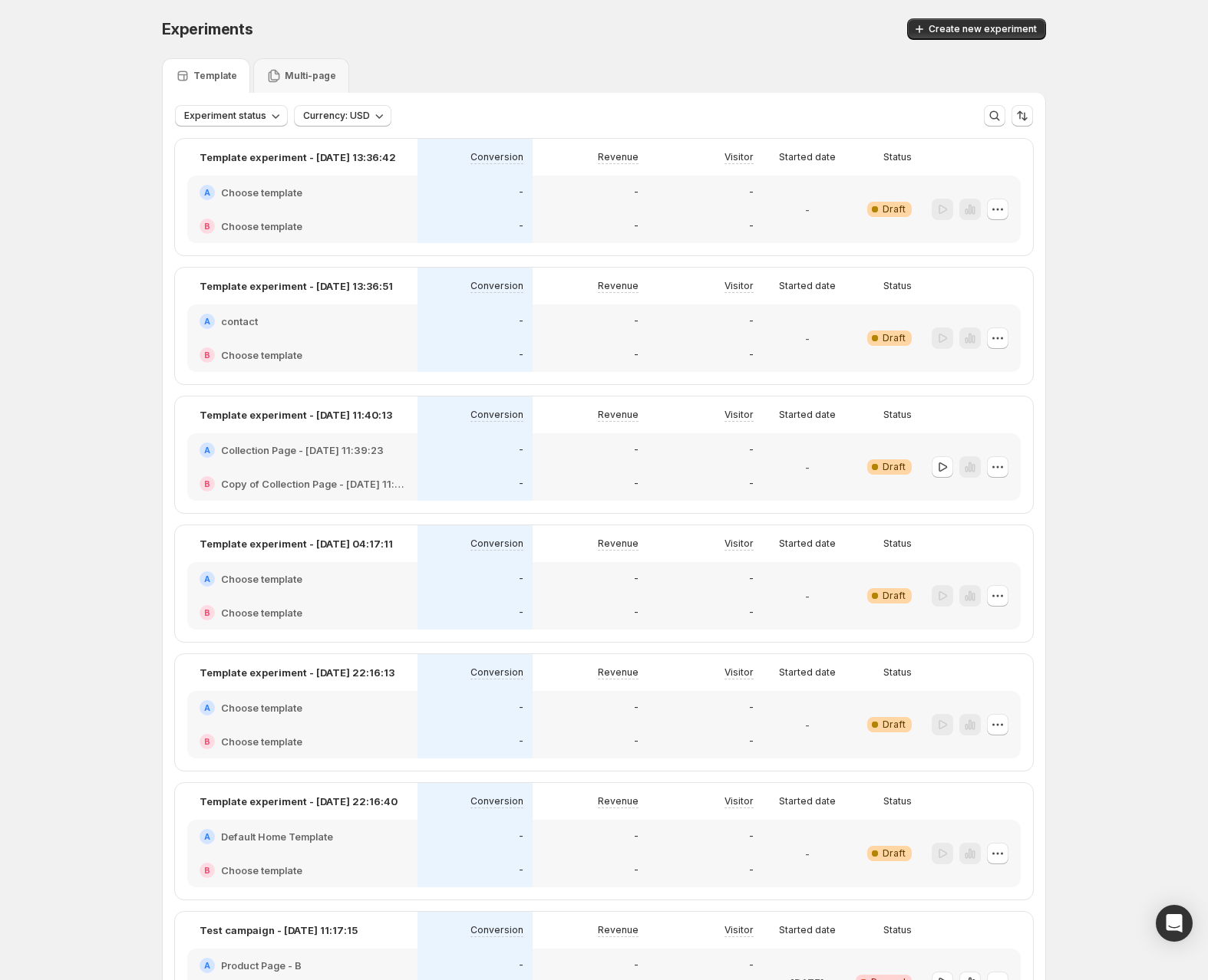
click at [134, 161] on div "Experiments. This page is ready Experiments Create new experiment Template Mult…" at bounding box center [604, 691] width 1208 height 1383
click at [957, 30] on span "Create new experiment" at bounding box center [983, 29] width 108 height 12
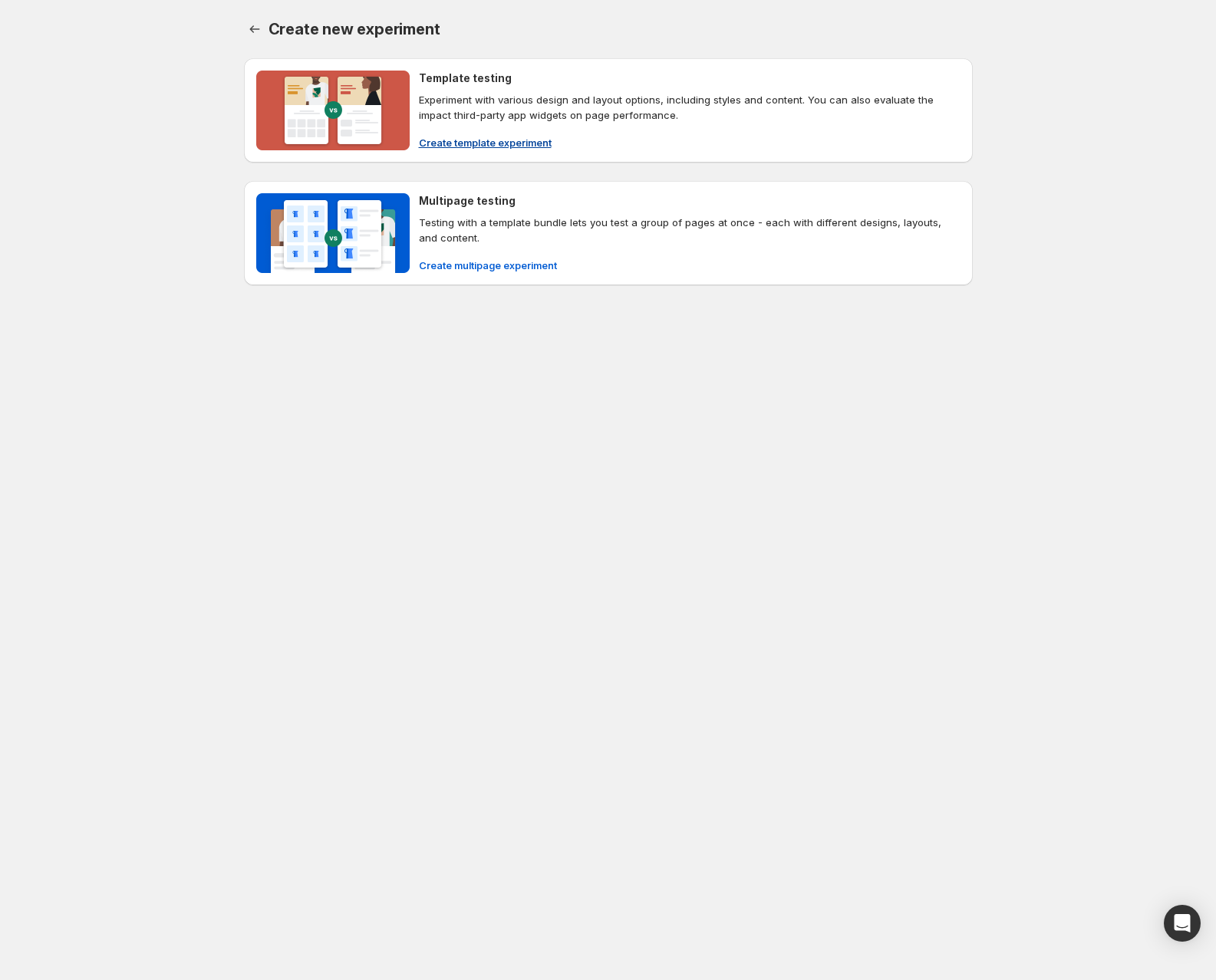
click at [366, 113] on img at bounding box center [332, 110] width 153 height 80
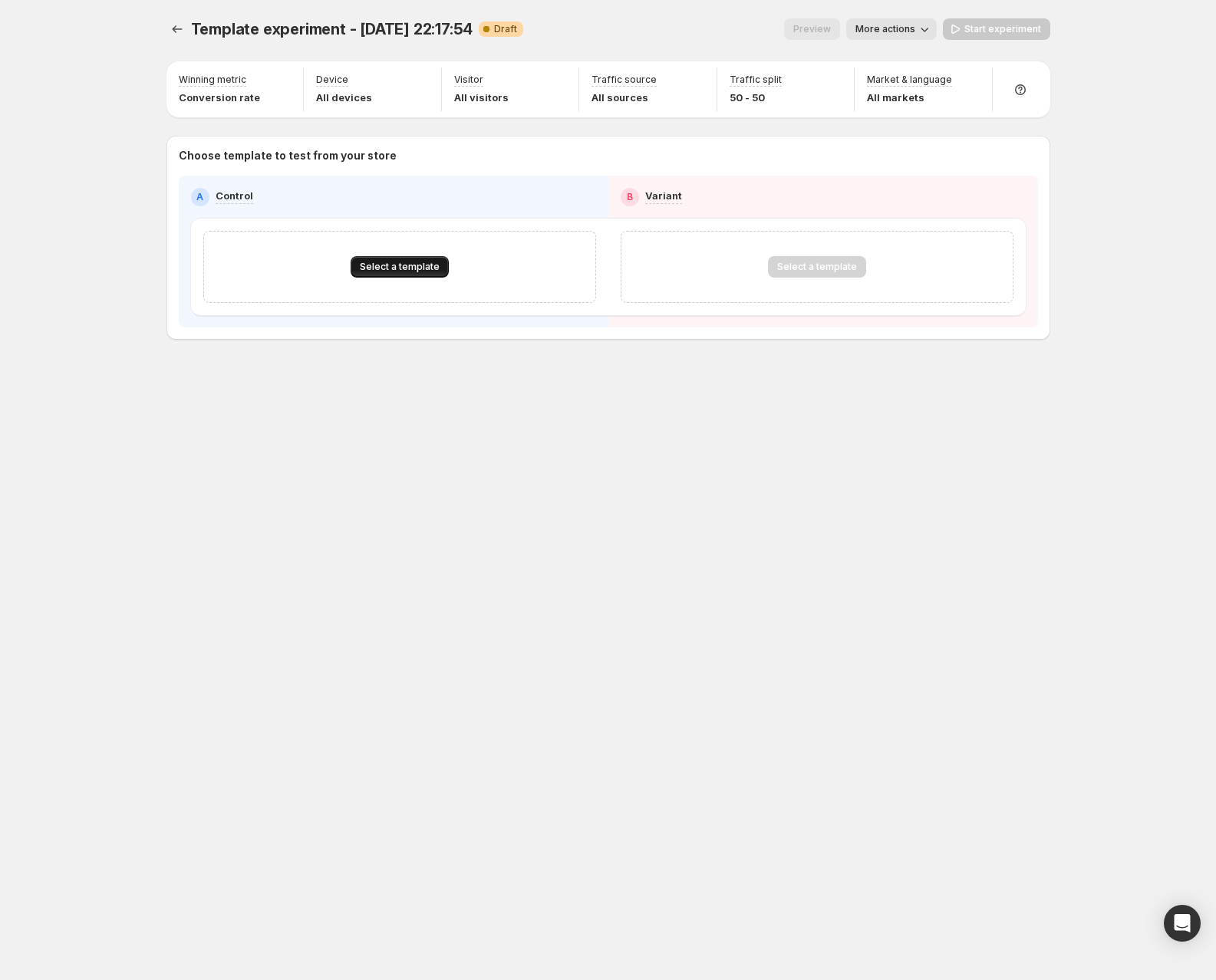
click at [405, 267] on span "Select a template" at bounding box center [399, 266] width 80 height 12
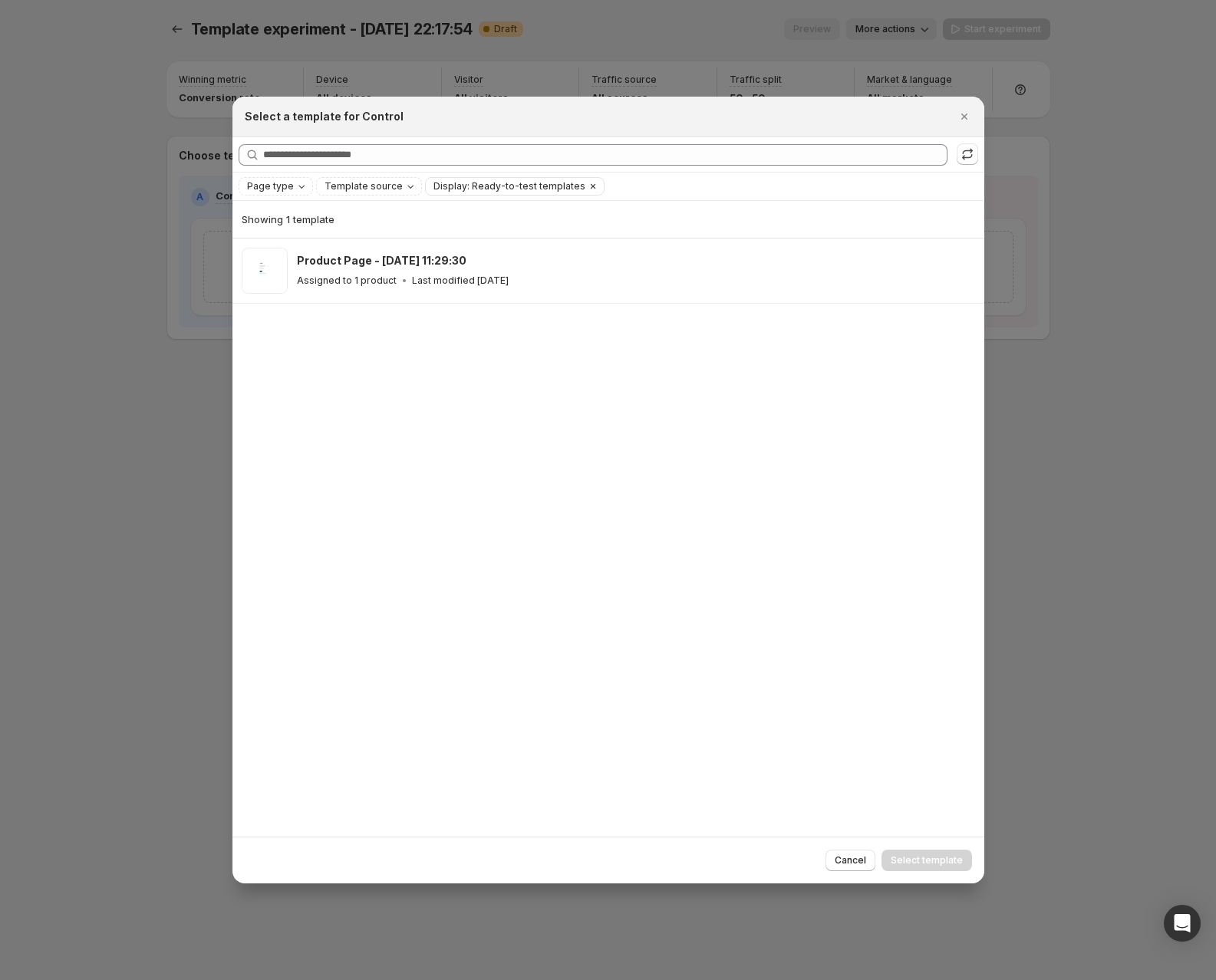
click at [525, 182] on span "Display: Ready-to-test templates" at bounding box center [509, 186] width 152 height 12
click at [585, 185] on button "Clear" at bounding box center [593, 187] width 15 height 17
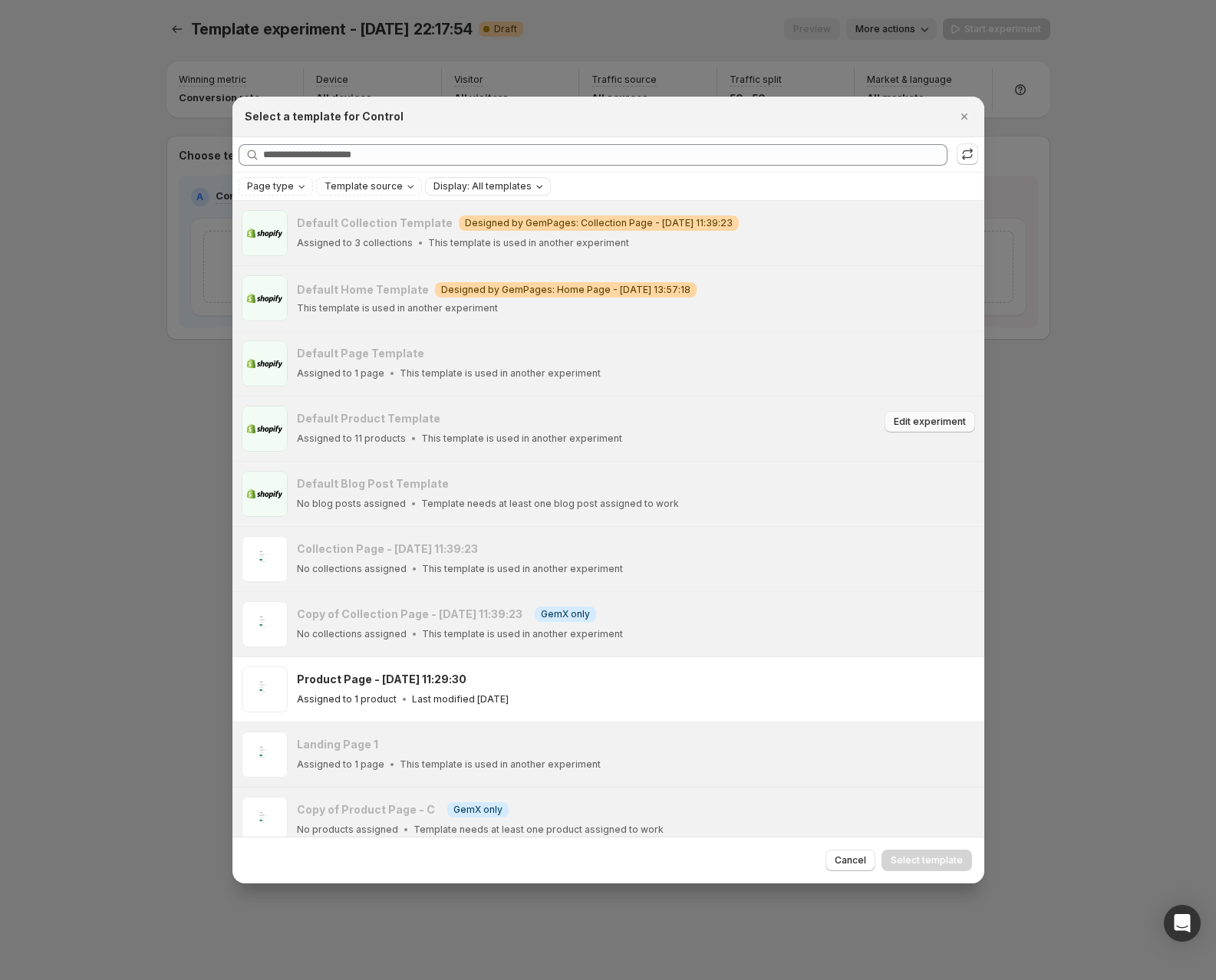
click at [939, 427] on button "Edit experiment" at bounding box center [931, 421] width 91 height 21
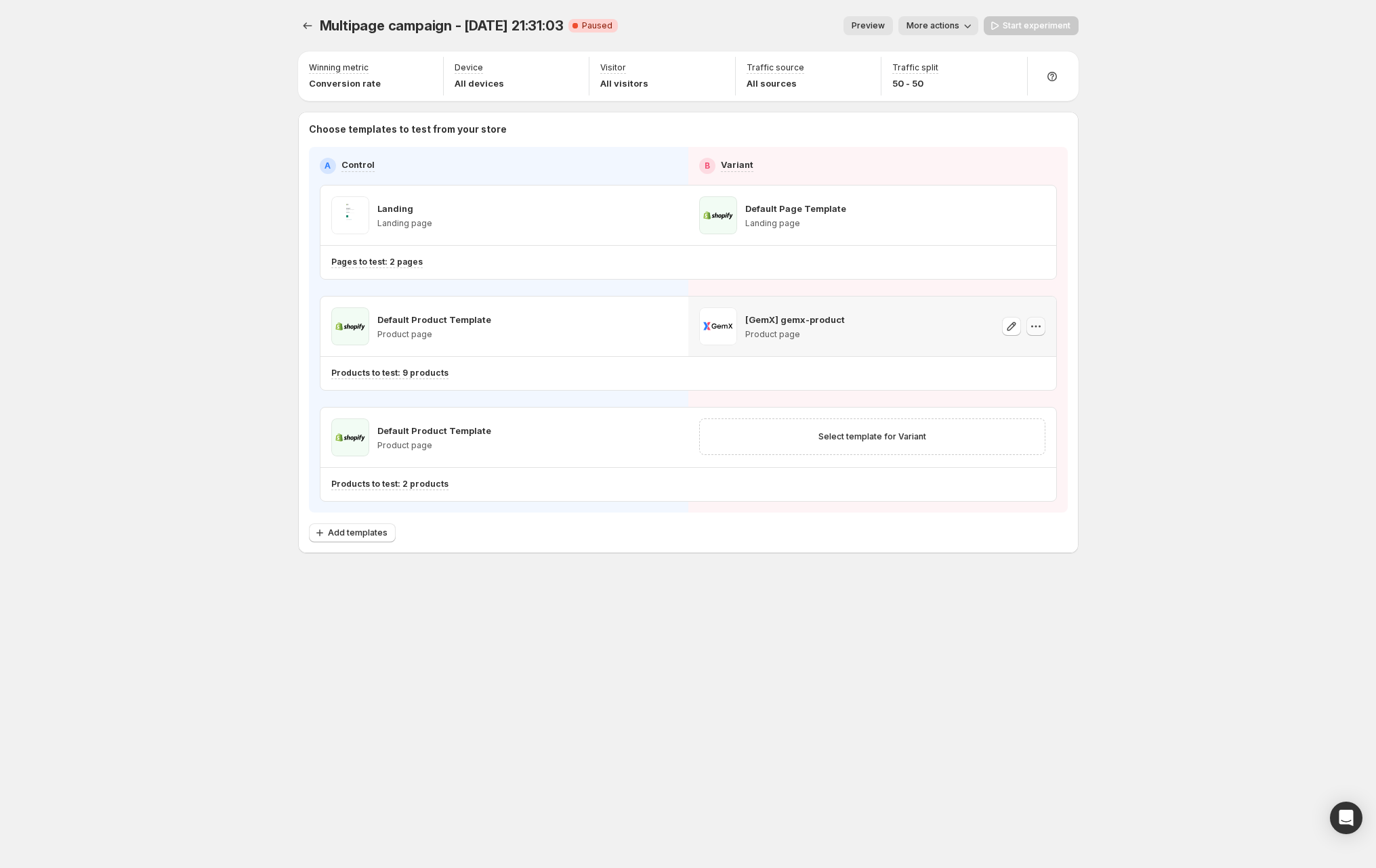
click at [1035, 327] on icon "button" at bounding box center [1036, 327] width 14 height 14
click at [1033, 355] on span "Change template" at bounding box center [1037, 355] width 73 height 11
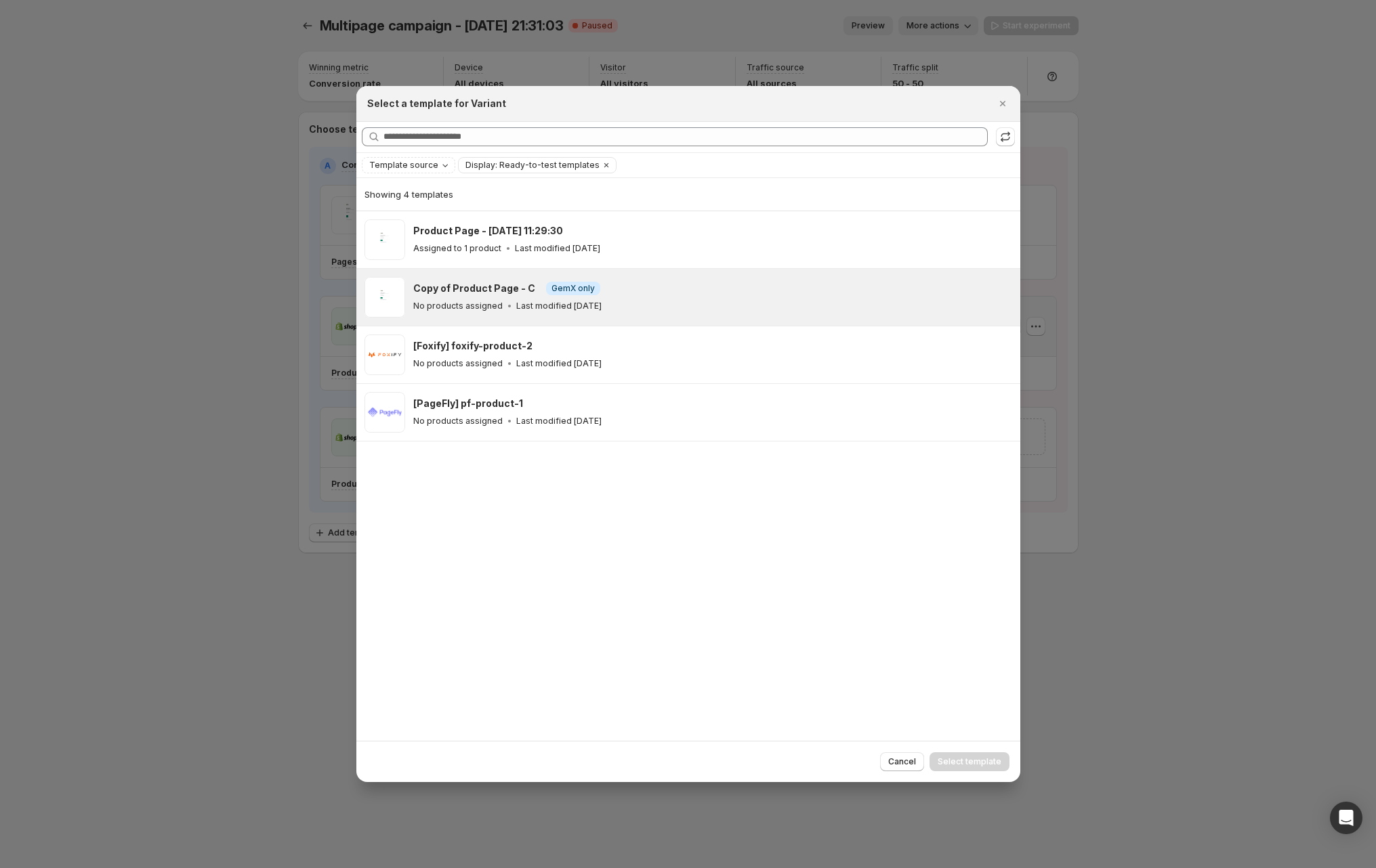
click at [698, 300] on div "No products assigned Last modified [DATE]" at bounding box center [710, 306] width 595 height 14
click at [984, 761] on span "Select template" at bounding box center [969, 761] width 64 height 11
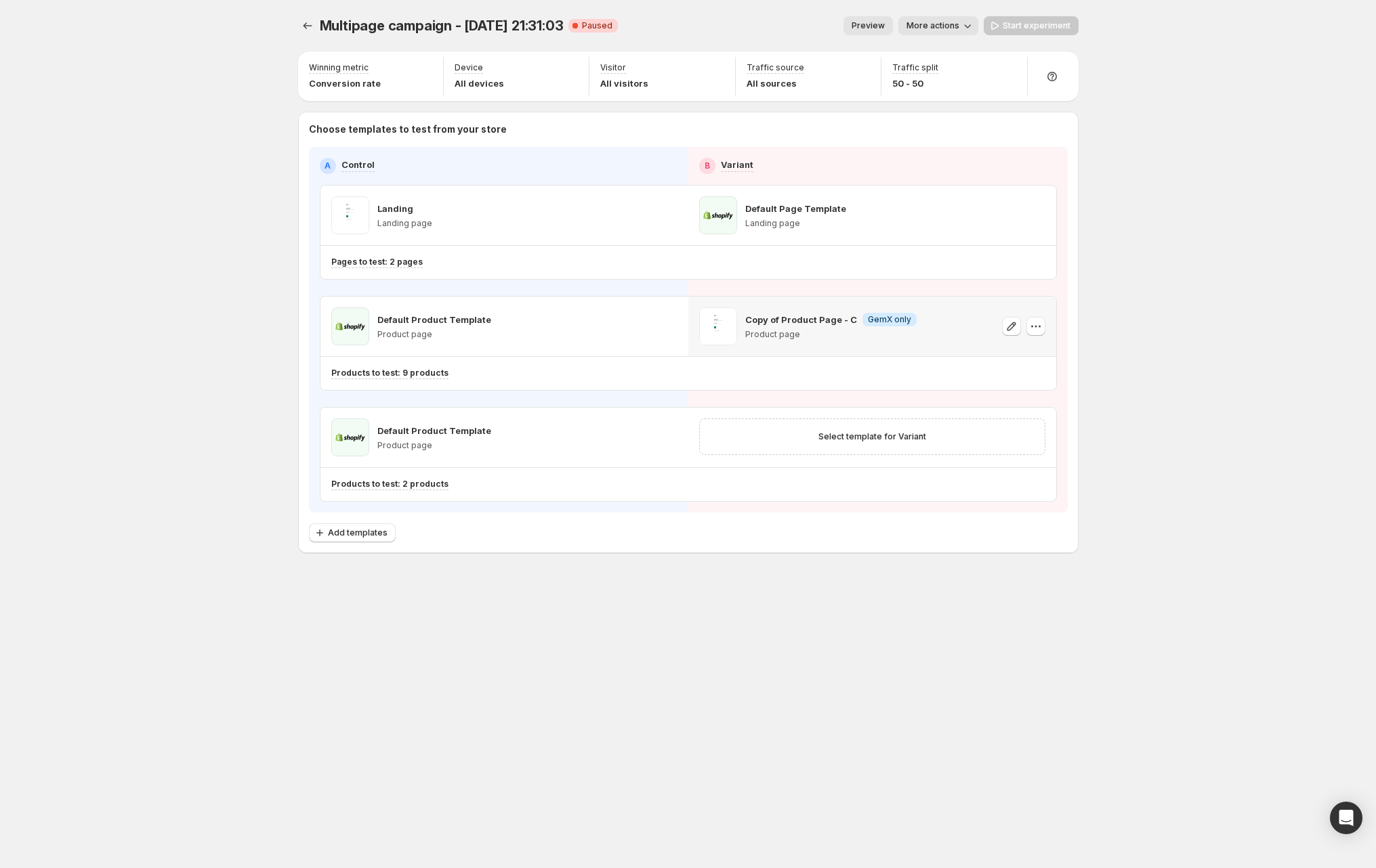
click at [834, 318] on p "Copy of Product Page - C" at bounding box center [801, 320] width 112 height 14
